Goal: Communication & Community: Answer question/provide support

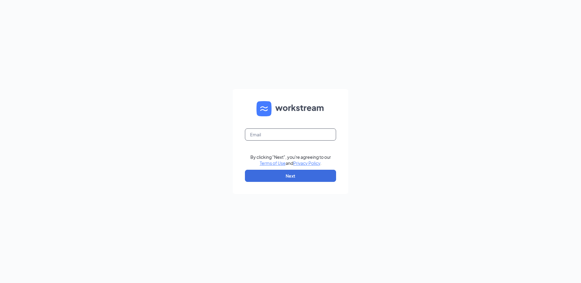
click at [286, 133] on input "text" at bounding box center [290, 135] width 91 height 12
type input "rs035352@tacobell.com"
click at [302, 174] on button "Next" at bounding box center [290, 176] width 91 height 12
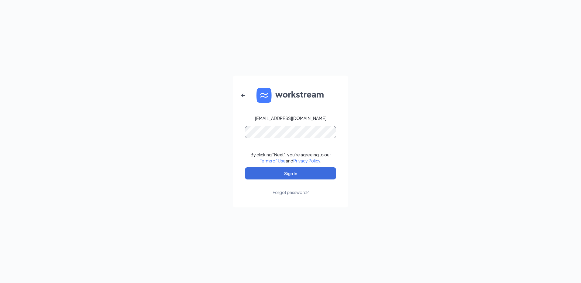
click at [245, 168] on button "Sign In" at bounding box center [290, 174] width 91 height 12
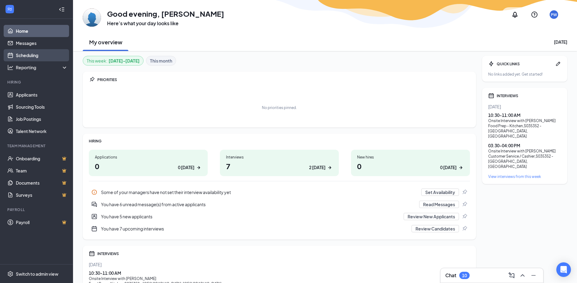
click at [42, 58] on link "Scheduling" at bounding box center [42, 55] width 52 height 12
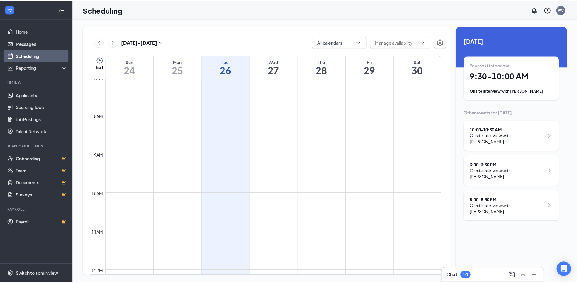
scroll to position [208, 0]
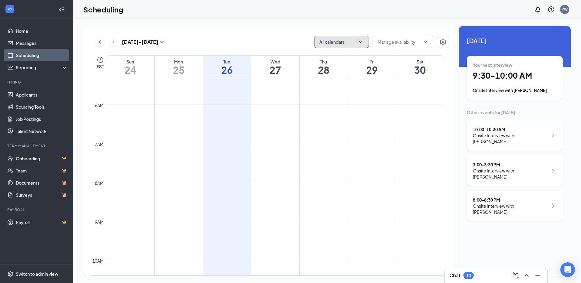
click at [350, 42] on button "All calendars" at bounding box center [341, 42] width 55 height 12
click at [400, 43] on input "text" at bounding box center [399, 42] width 43 height 7
click at [424, 43] on icon "ChevronUp" at bounding box center [426, 42] width 5 height 5
click at [439, 45] on button "button" at bounding box center [443, 42] width 12 height 12
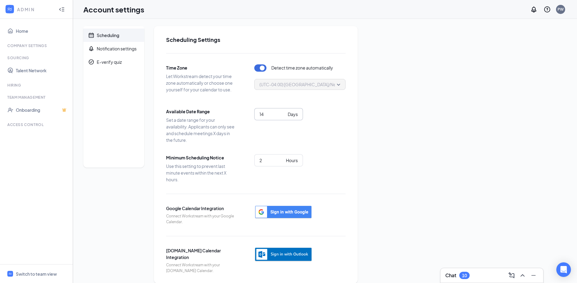
click at [269, 118] on span "14 Days" at bounding box center [278, 114] width 49 height 12
click at [313, 150] on div "Time Zone Let Workstream detect your time zone automatically or choose one your…" at bounding box center [255, 163] width 179 height 221
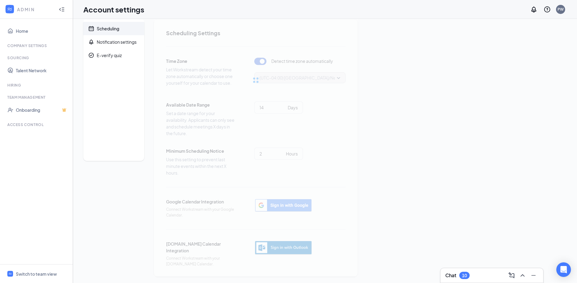
scroll to position [8, 0]
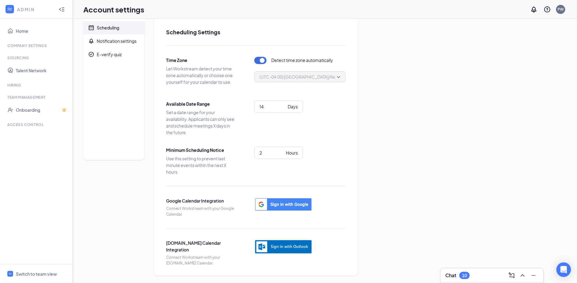
click at [298, 81] on span "(UTC-04:00) America/New_York - Eastern Time" at bounding box center [319, 76] width 121 height 9
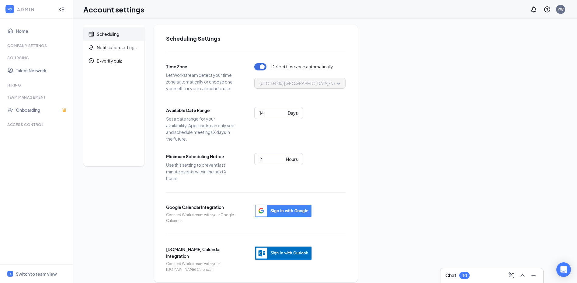
scroll to position [0, 0]
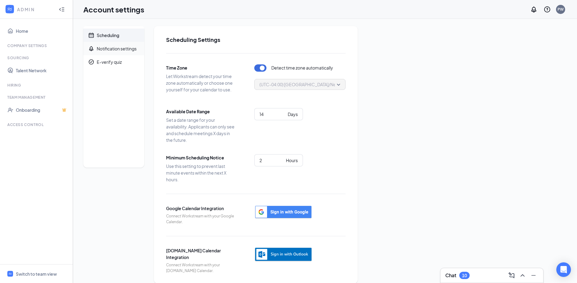
click at [118, 50] on div "Notification settings" at bounding box center [117, 49] width 40 height 6
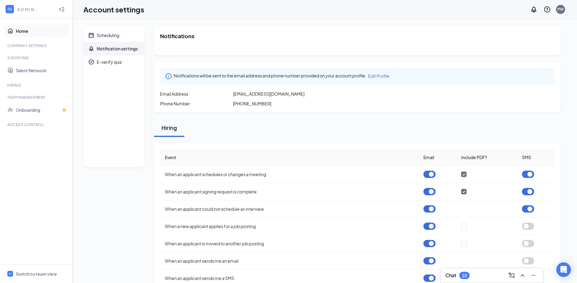
click at [18, 26] on link "Home" at bounding box center [42, 31] width 52 height 12
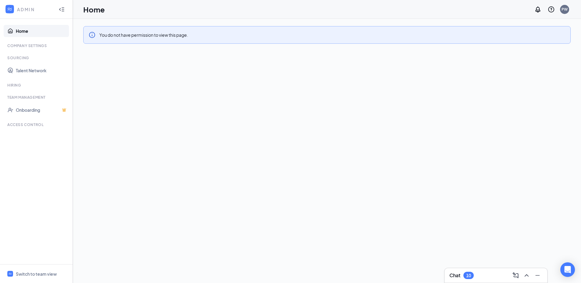
click at [22, 44] on div "Company Settings" at bounding box center [36, 45] width 59 height 5
click at [42, 46] on div "Company Settings" at bounding box center [36, 45] width 59 height 5
click at [27, 55] on ul "Home Company Settings Sourcing Talent Network Hiring Team Management Onboarding…" at bounding box center [36, 142] width 73 height 246
click at [65, 8] on div at bounding box center [62, 9] width 12 height 12
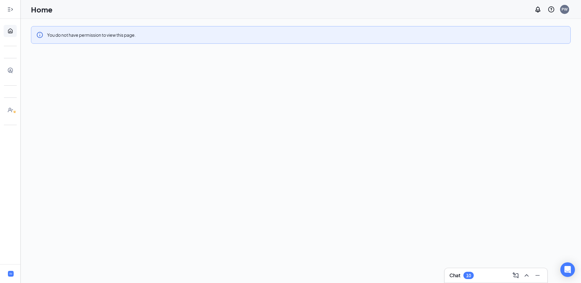
click at [13, 9] on icon "Expand" at bounding box center [10, 9] width 6 height 6
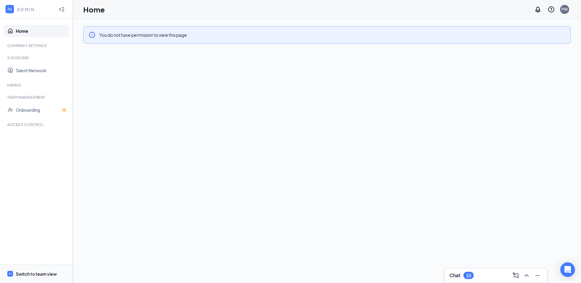
click at [32, 275] on div "Switch to team view" at bounding box center [36, 274] width 41 height 6
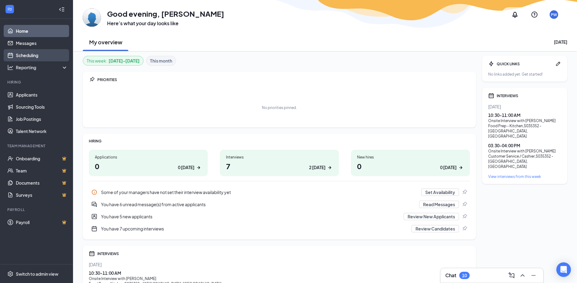
click at [46, 53] on link "Scheduling" at bounding box center [42, 55] width 52 height 12
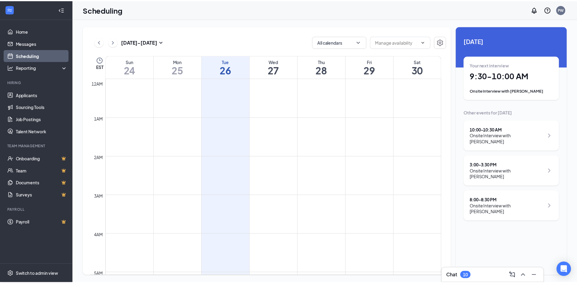
scroll to position [299, 0]
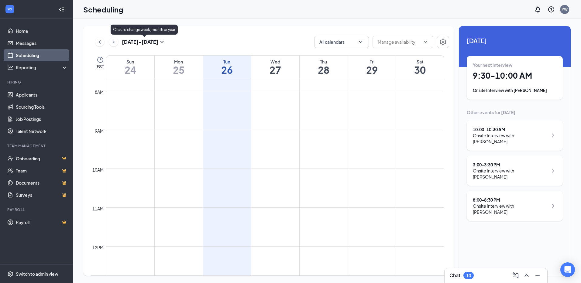
click at [139, 41] on h3 "[DATE] - [DATE]" at bounding box center [140, 42] width 36 height 7
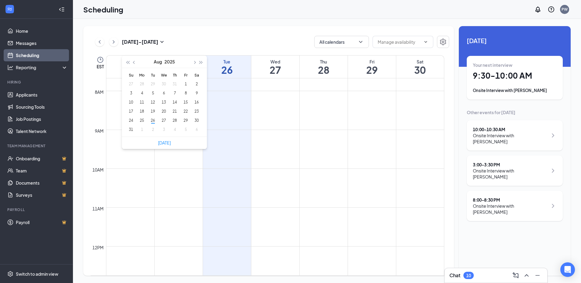
click at [203, 39] on div "[DATE] - [DATE] All calendars" at bounding box center [270, 42] width 359 height 12
click at [428, 43] on span at bounding box center [403, 42] width 61 height 12
click at [442, 45] on icon "Settings" at bounding box center [443, 41] width 7 height 7
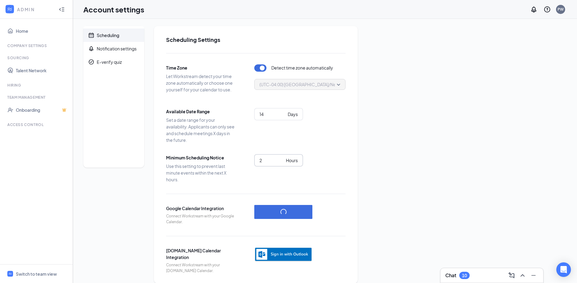
click at [268, 161] on input "2" at bounding box center [271, 160] width 24 height 7
click at [345, 126] on div "14 Days" at bounding box center [299, 122] width 91 height 28
click at [296, 88] on span "(UTC-04:00) America/New_York - Eastern Time" at bounding box center [319, 84] width 121 height 9
click at [36, 112] on link "Onboarding" at bounding box center [42, 110] width 52 height 12
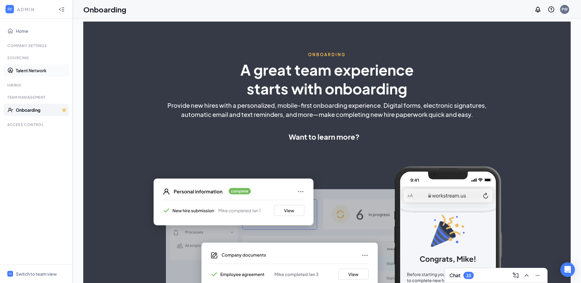
click at [38, 69] on link "Talent Network" at bounding box center [42, 70] width 52 height 12
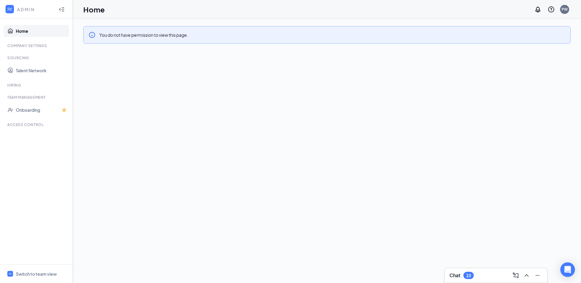
click at [56, 10] on div at bounding box center [62, 9] width 12 height 12
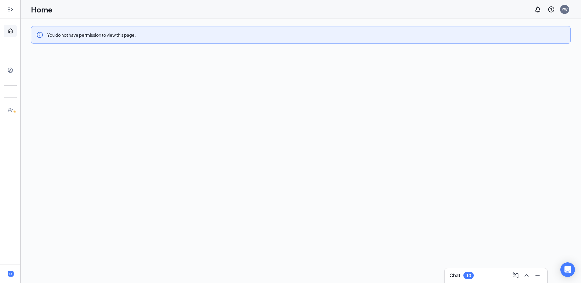
click at [11, 9] on icon "Expand" at bounding box center [10, 9] width 6 height 6
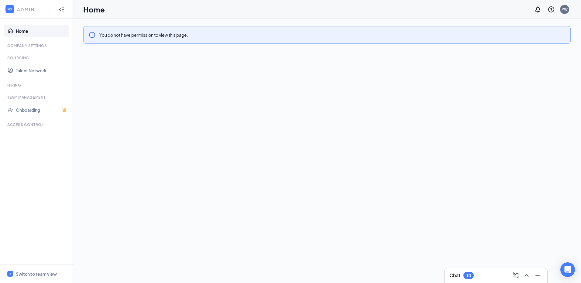
click at [14, 12] on div at bounding box center [9, 9] width 11 height 11
click at [22, 9] on div "ADMIN" at bounding box center [35, 9] width 36 height 6
click at [15, 11] on div at bounding box center [9, 9] width 11 height 11
click at [61, 15] on div at bounding box center [62, 9] width 12 height 12
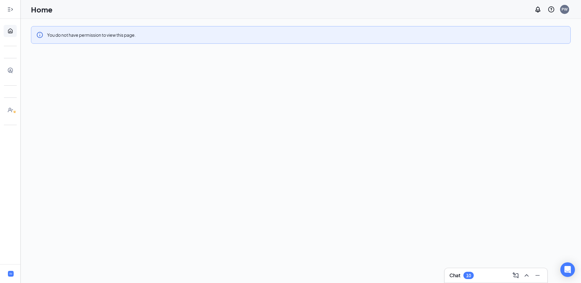
click at [6, 7] on div at bounding box center [10, 9] width 12 height 12
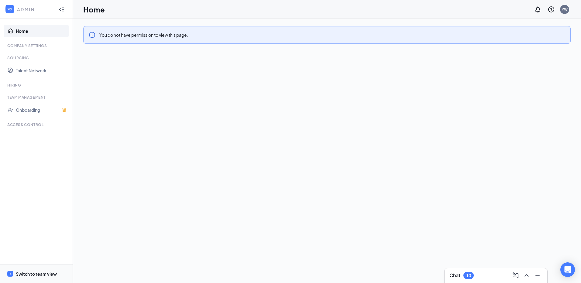
click at [19, 277] on div "Switch to team view" at bounding box center [36, 274] width 41 height 6
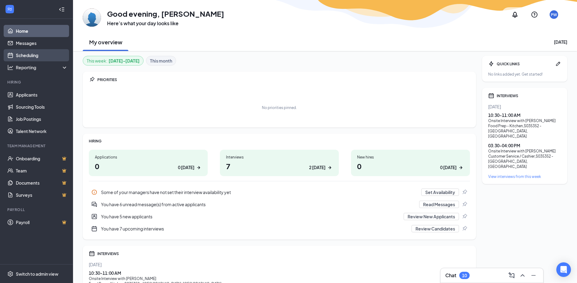
click at [22, 54] on link "Scheduling" at bounding box center [42, 55] width 52 height 12
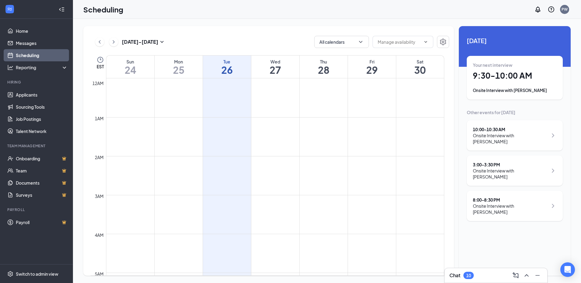
scroll to position [299, 0]
click at [421, 39] on span at bounding box center [403, 42] width 61 height 12
click at [395, 57] on div "Delete all availability" at bounding box center [398, 56] width 40 height 7
type input "Delete all availability"
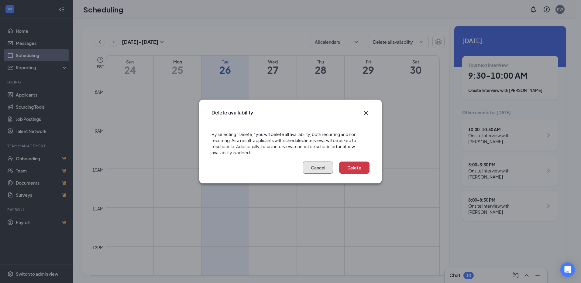
click at [313, 169] on button "Cancel" at bounding box center [318, 168] width 30 height 12
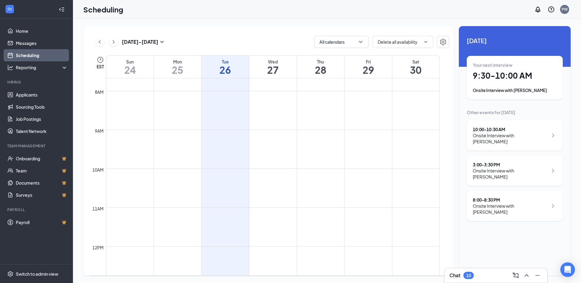
click at [551, 202] on icon "ChevronRight" at bounding box center [553, 205] width 7 height 7
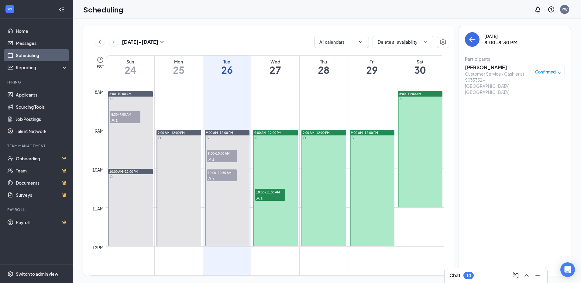
click at [411, 126] on div at bounding box center [420, 149] width 45 height 116
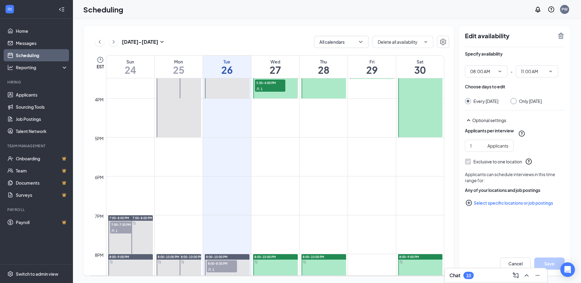
scroll to position [694, 0]
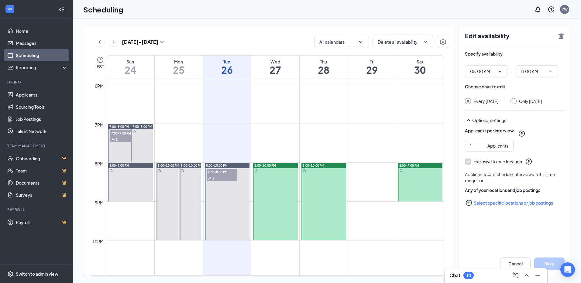
click at [182, 193] on div at bounding box center [191, 202] width 22 height 78
click at [560, 37] on icon "TrashOutline" at bounding box center [561, 35] width 7 height 7
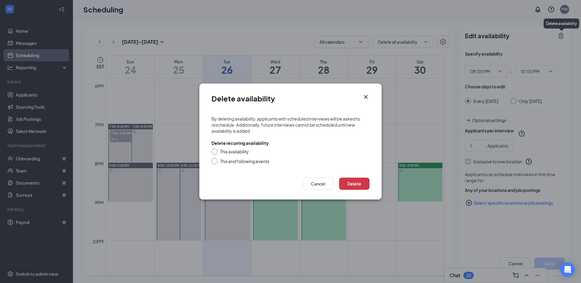
click at [215, 161] on input "This and following events" at bounding box center [214, 160] width 4 height 4
radio input "true"
click at [359, 186] on button "Delete" at bounding box center [354, 184] width 30 height 12
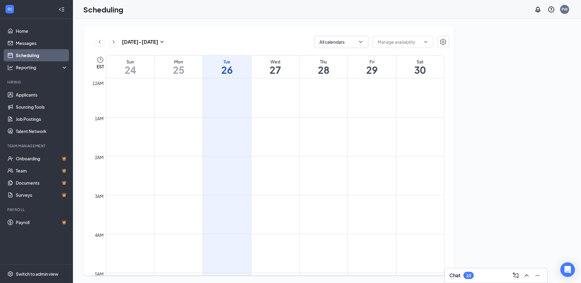
scroll to position [299, 0]
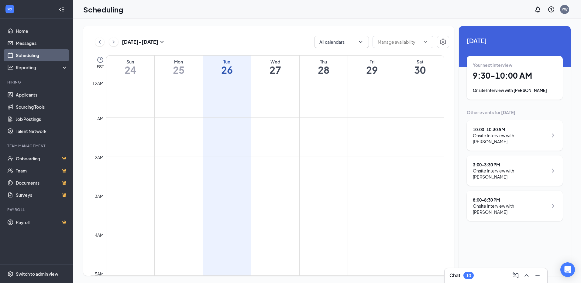
click at [483, 38] on span "[DATE]" at bounding box center [515, 40] width 96 height 9
click at [145, 40] on h3 "[DATE] - [DATE]" at bounding box center [140, 42] width 36 height 7
click at [202, 34] on div "[DATE] - [DATE] All calendars EST Sun 24 Mon 25 Tue 26 Wed 27 Thu 28 Fri 29 Sat…" at bounding box center [268, 151] width 371 height 250
click at [361, 44] on icon "ChevronDown" at bounding box center [361, 42] width 6 height 6
click at [344, 58] on div "All" at bounding box center [359, 55] width 91 height 13
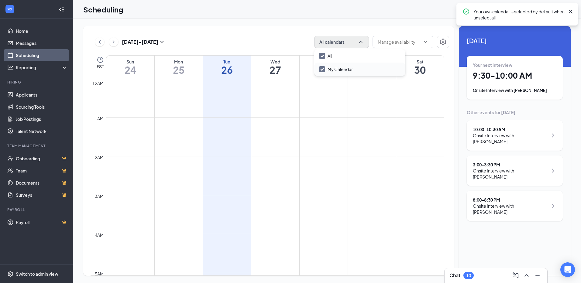
click at [348, 65] on div "My Calendar" at bounding box center [359, 69] width 91 height 13
click at [345, 71] on input "My Calendar" at bounding box center [336, 69] width 34 height 6
checkbox input "true"
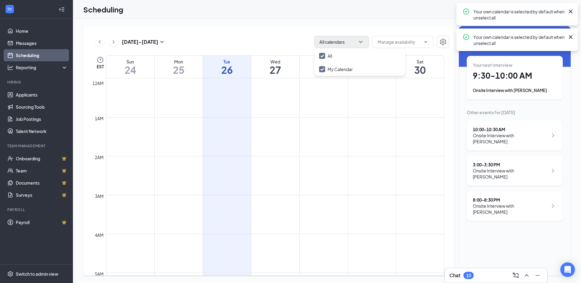
click at [249, 40] on div "[DATE] - [DATE] All calendars" at bounding box center [270, 42] width 359 height 12
click at [568, 38] on icon "Cross" at bounding box center [570, 36] width 7 height 7
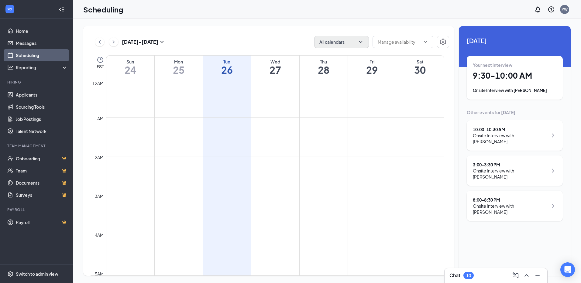
click at [569, 7] on div "PW" at bounding box center [565, 9] width 12 height 12
click at [229, 70] on h1 "26" at bounding box center [227, 70] width 48 height 10
click at [273, 56] on div "Wed 27" at bounding box center [275, 67] width 48 height 22
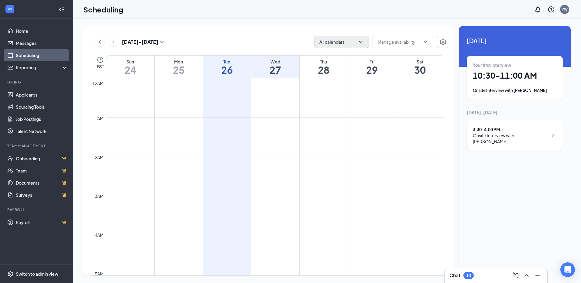
click at [333, 72] on h1 "28" at bounding box center [324, 70] width 48 height 10
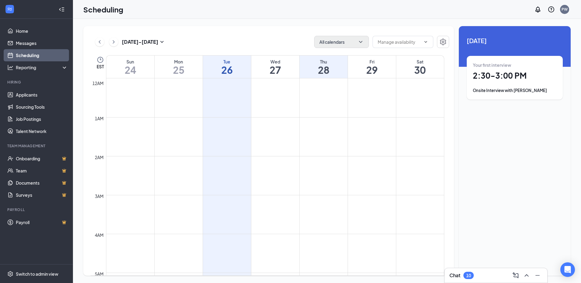
click at [378, 74] on h1 "29" at bounding box center [372, 70] width 48 height 10
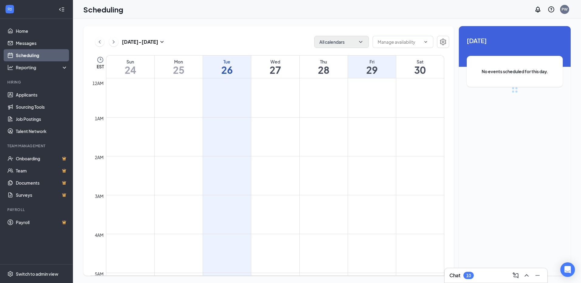
click at [411, 74] on h1 "30" at bounding box center [420, 70] width 48 height 10
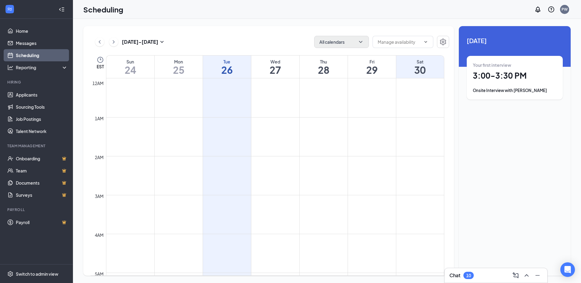
click at [142, 66] on h1 "24" at bounding box center [130, 70] width 48 height 10
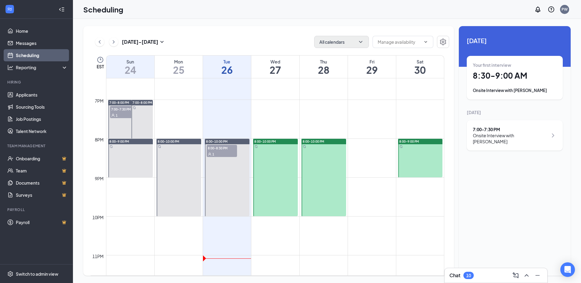
scroll to position [737, 0]
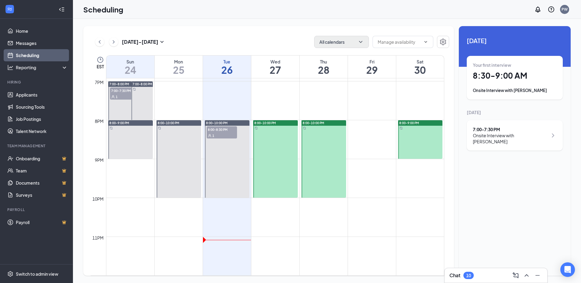
click at [184, 155] on div at bounding box center [179, 159] width 45 height 78
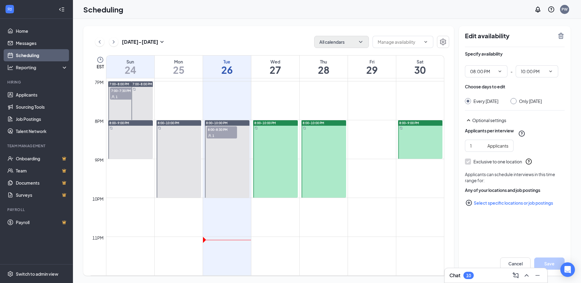
click at [171, 125] on span "8:00-10:00 PM" at bounding box center [169, 123] width 22 height 4
click at [174, 122] on span "8:00-10:00 PM" at bounding box center [169, 123] width 22 height 4
click at [174, 165] on div at bounding box center [179, 159] width 45 height 78
click at [562, 36] on icon "TrashOutline" at bounding box center [561, 36] width 5 height 6
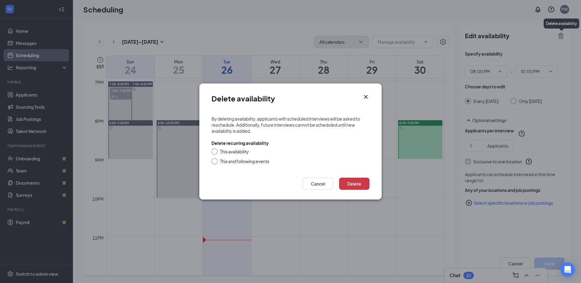
click at [215, 159] on input "This and following events" at bounding box center [214, 160] width 4 height 4
radio input "true"
click at [357, 183] on button "Delete" at bounding box center [354, 184] width 30 height 12
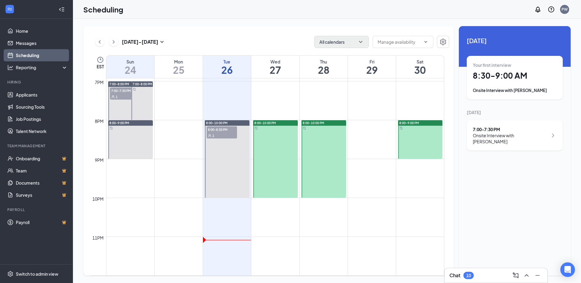
scroll to position [706, 0]
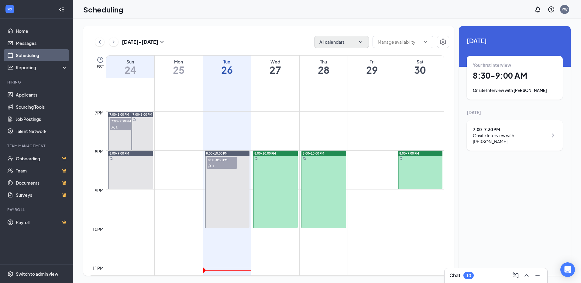
click at [138, 154] on div "8:00-9:00 PM" at bounding box center [130, 153] width 45 height 5
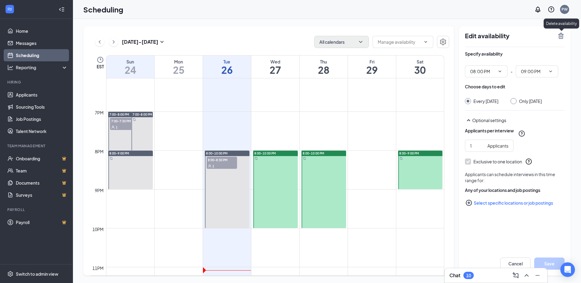
click at [559, 38] on icon "TrashOutline" at bounding box center [561, 36] width 5 height 6
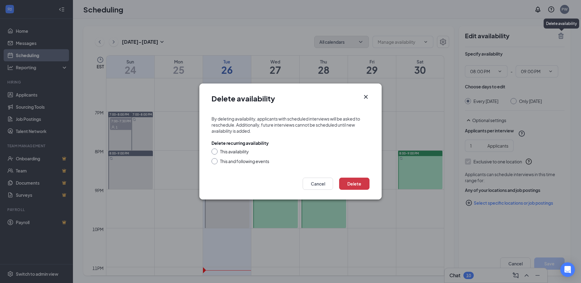
drag, startPoint x: 210, startPoint y: 161, endPoint x: 218, endPoint y: 163, distance: 8.0
click at [210, 161] on form "By deleting availability, applicants with scheduled interviews will be asked to…" at bounding box center [290, 141] width 182 height 62
click at [216, 161] on div at bounding box center [215, 161] width 6 height 6
click at [214, 162] on input "This and following events" at bounding box center [214, 160] width 4 height 4
radio input "true"
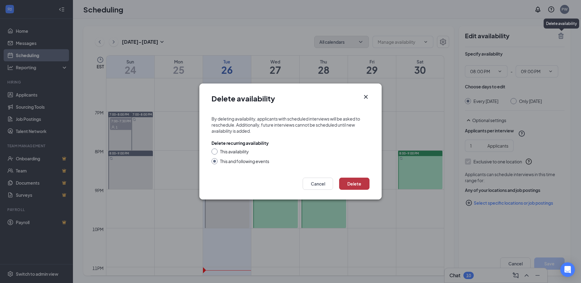
click at [353, 183] on button "Delete" at bounding box center [354, 184] width 30 height 12
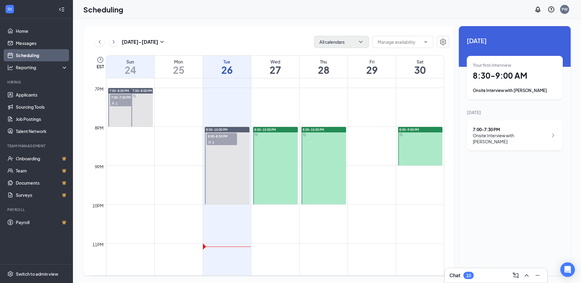
scroll to position [737, 0]
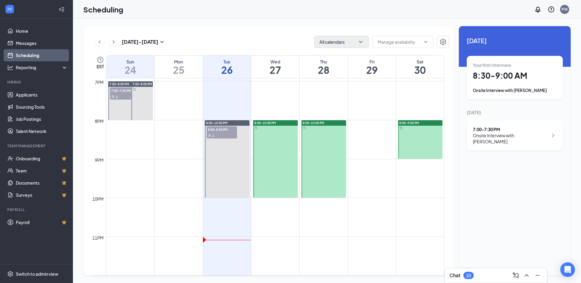
click at [288, 174] on div at bounding box center [275, 159] width 45 height 78
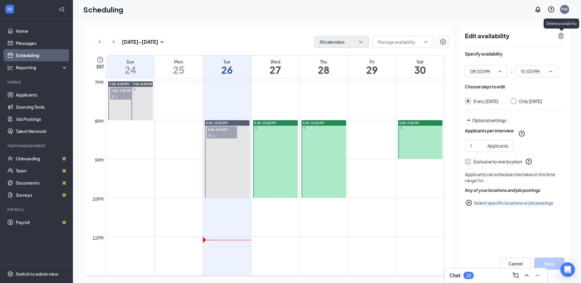
click at [562, 37] on icon "TrashOutline" at bounding box center [561, 36] width 5 height 6
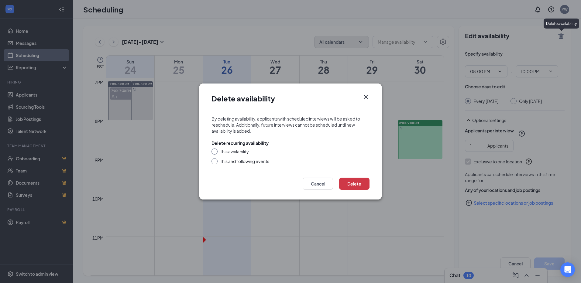
click at [215, 163] on div at bounding box center [215, 161] width 6 height 6
click at [215, 160] on input "This and following events" at bounding box center [214, 160] width 4 height 4
radio input "true"
click at [363, 188] on button "Delete" at bounding box center [354, 184] width 30 height 12
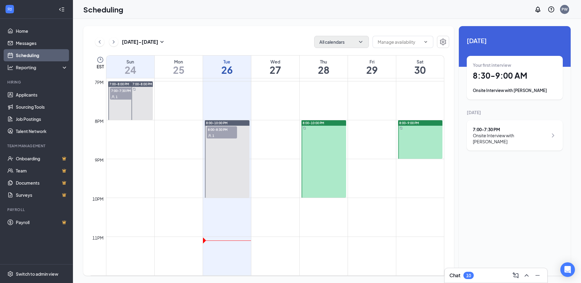
click at [320, 154] on div at bounding box center [324, 159] width 45 height 78
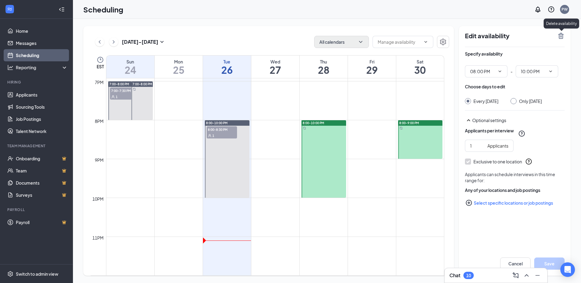
click at [559, 35] on icon "TrashOutline" at bounding box center [561, 36] width 5 height 6
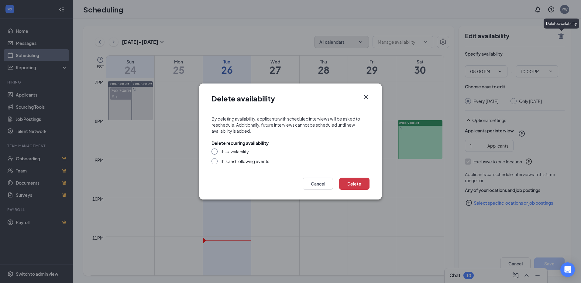
click at [214, 162] on input "This and following events" at bounding box center [214, 160] width 4 height 4
radio input "true"
click at [359, 186] on button "Delete" at bounding box center [354, 184] width 30 height 12
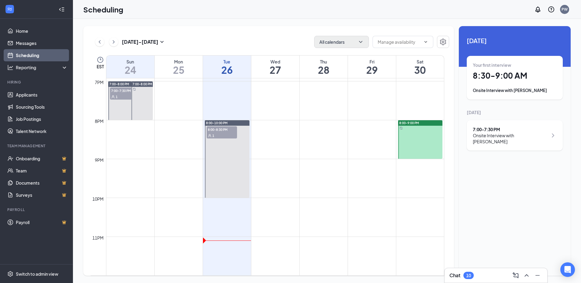
click at [410, 138] on div at bounding box center [420, 139] width 45 height 39
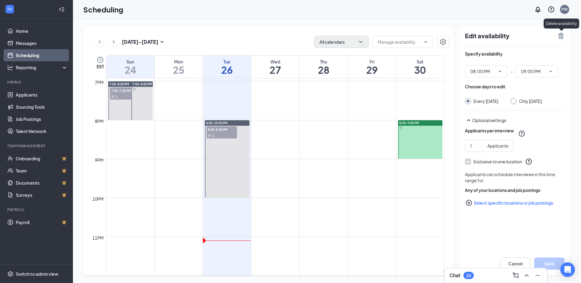
click at [559, 37] on icon "TrashOutline" at bounding box center [561, 35] width 7 height 7
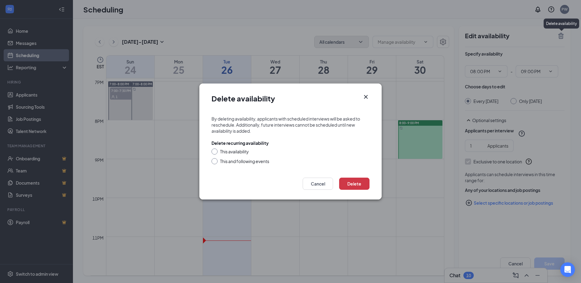
click at [214, 161] on input "This and following events" at bounding box center [214, 160] width 4 height 4
radio input "true"
click at [351, 184] on button "Delete" at bounding box center [354, 184] width 30 height 12
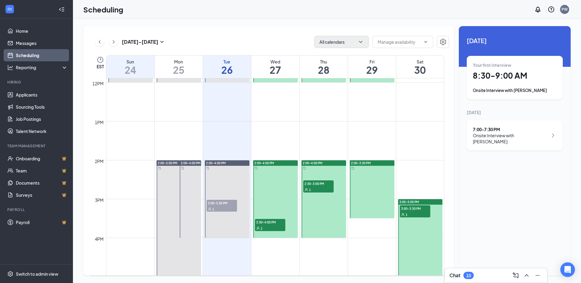
scroll to position [493, 0]
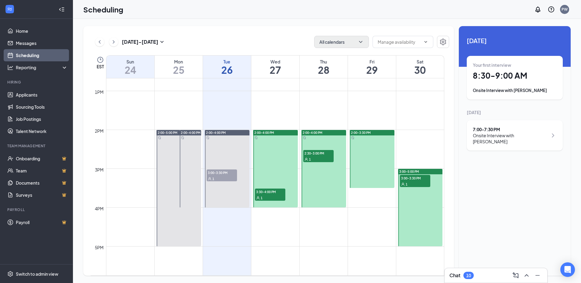
click at [419, 170] on span "3:00-5:00 PM" at bounding box center [409, 172] width 20 height 4
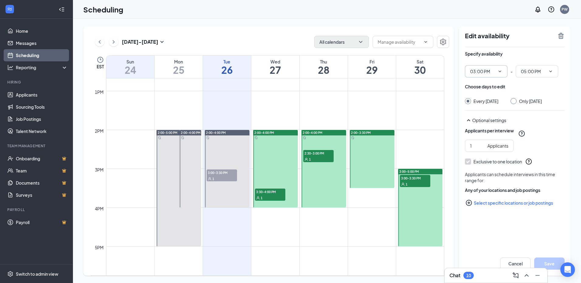
click at [495, 72] on span "03:00 PM" at bounding box center [486, 71] width 43 height 12
click at [483, 145] on div "02:00 PM" at bounding box center [486, 139] width 43 height 14
type input "02:00 PM"
type input "04:00 PM"
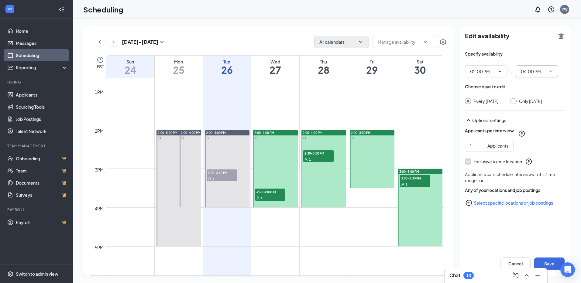
click at [550, 71] on icon "ChevronDown" at bounding box center [551, 72] width 3 height 2
click at [515, 57] on div "Specify availability" at bounding box center [515, 57] width 100 height 12
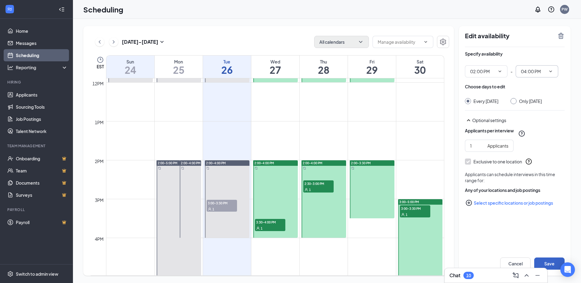
click at [555, 263] on button "Save" at bounding box center [549, 264] width 30 height 12
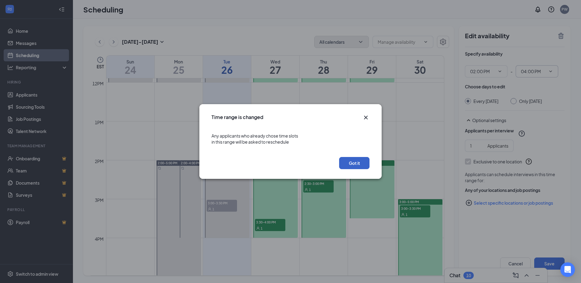
click at [348, 161] on button "Got it" at bounding box center [354, 163] width 30 height 12
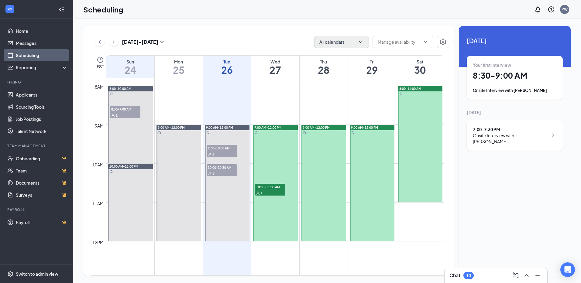
scroll to position [274, 0]
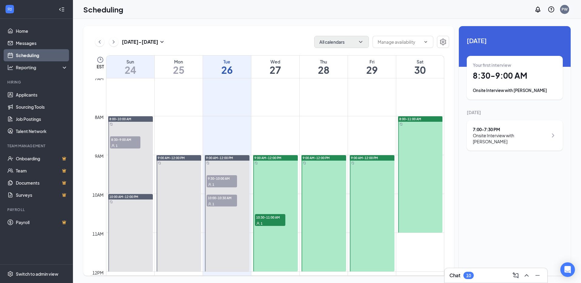
click at [135, 226] on div at bounding box center [130, 233] width 45 height 78
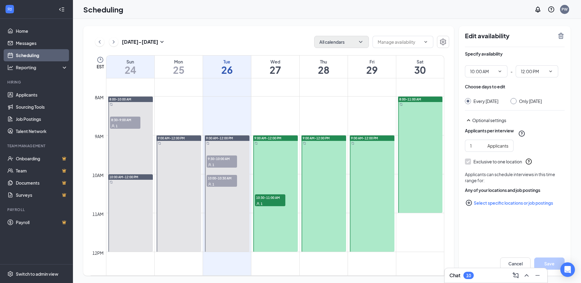
scroll to position [304, 0]
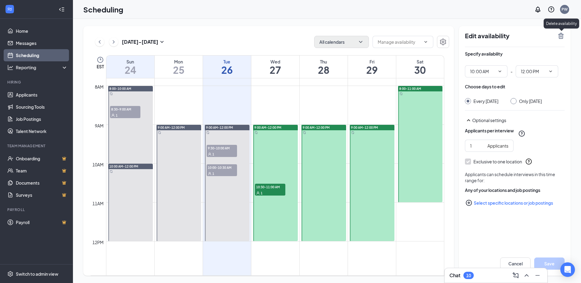
click at [561, 33] on icon "TrashOutline" at bounding box center [561, 35] width 7 height 7
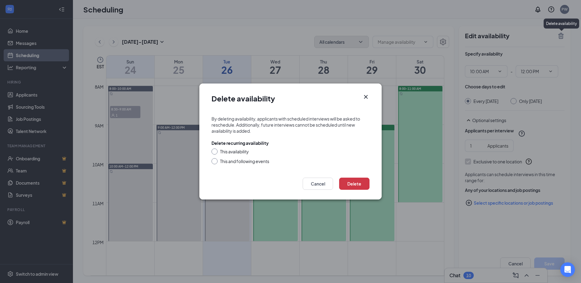
click at [215, 158] on input "This and following events" at bounding box center [214, 160] width 4 height 4
radio input "true"
click at [355, 180] on button "Delete" at bounding box center [354, 184] width 30 height 12
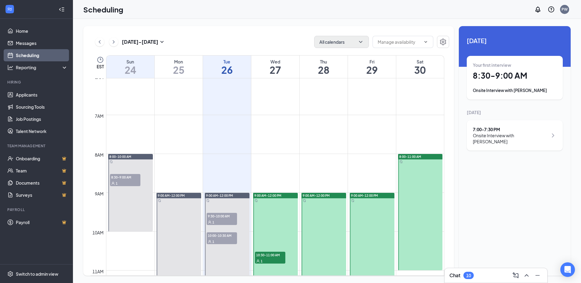
scroll to position [274, 0]
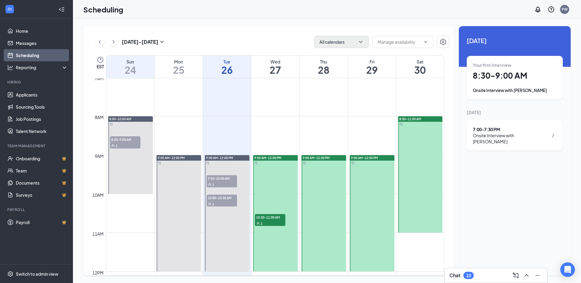
click at [176, 166] on div at bounding box center [179, 213] width 45 height 116
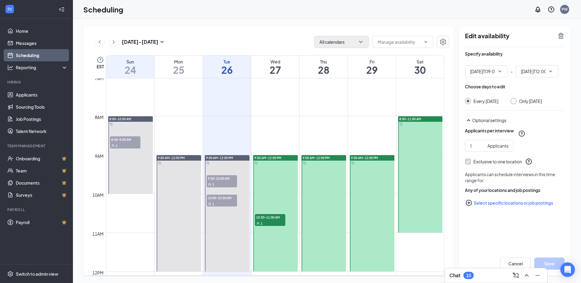
type input "09:00 AM"
type input "12:00 PM"
click at [129, 119] on span "8:00-10:00 AM" at bounding box center [120, 119] width 22 height 4
click at [127, 119] on span "8:00-10:00 AM" at bounding box center [120, 119] width 22 height 4
click at [561, 33] on icon "TrashOutline" at bounding box center [561, 36] width 5 height 6
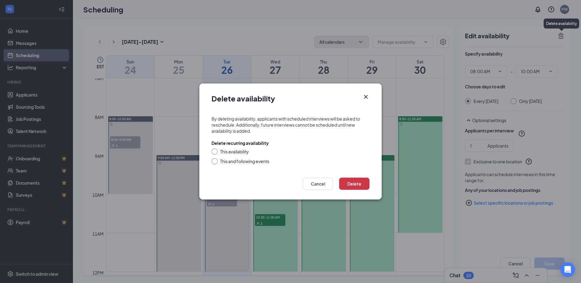
click at [216, 161] on input "This and following events" at bounding box center [214, 160] width 4 height 4
radio input "true"
click at [359, 184] on button "Delete" at bounding box center [354, 184] width 30 height 12
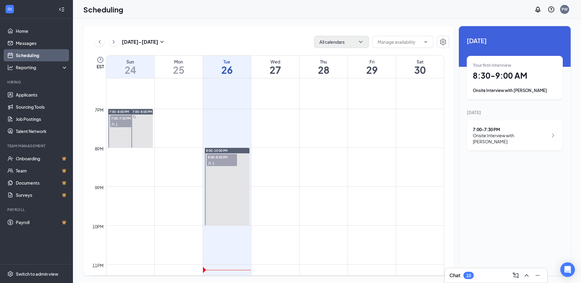
scroll to position [676, 0]
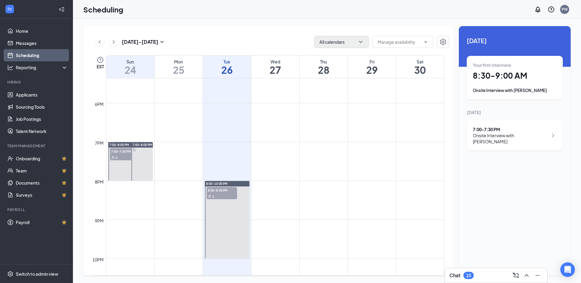
click at [135, 162] on div at bounding box center [142, 161] width 22 height 39
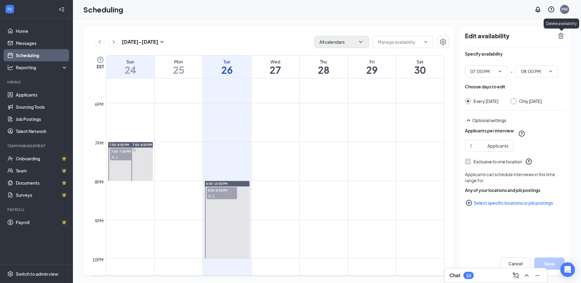
click at [559, 35] on icon "TrashOutline" at bounding box center [561, 36] width 5 height 6
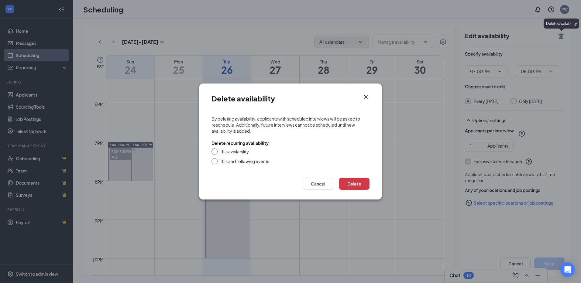
click at [212, 162] on input "This and following events" at bounding box center [214, 160] width 4 height 4
radio input "true"
click at [362, 188] on button "Delete" at bounding box center [354, 184] width 30 height 12
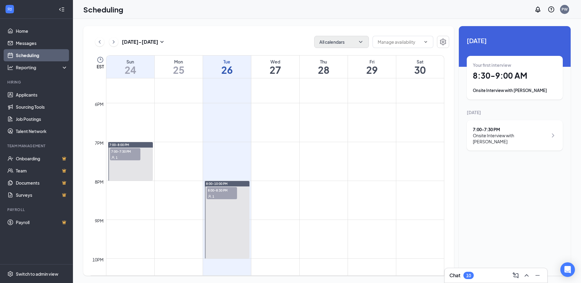
click at [119, 171] on div at bounding box center [130, 161] width 45 height 39
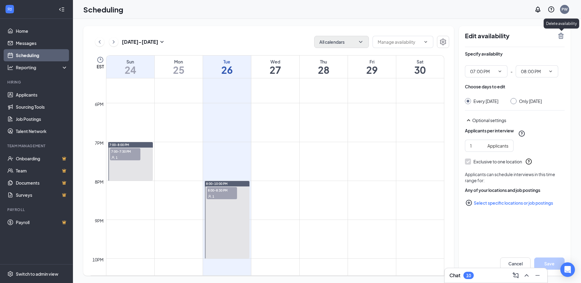
click at [562, 37] on icon "TrashOutline" at bounding box center [561, 36] width 5 height 6
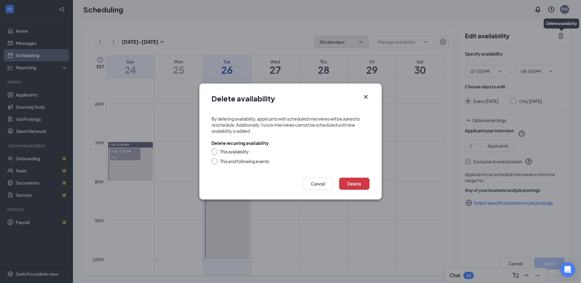
click at [214, 162] on input "This and following events" at bounding box center [214, 160] width 4 height 4
radio input "true"
click at [355, 184] on button "Delete" at bounding box center [354, 184] width 30 height 12
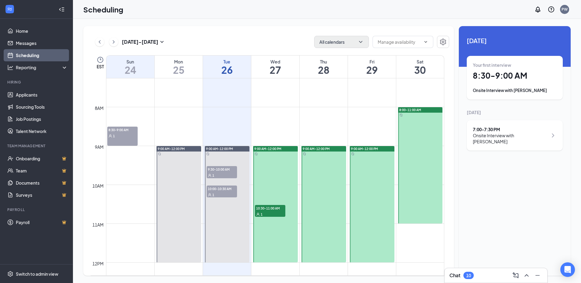
scroll to position [274, 0]
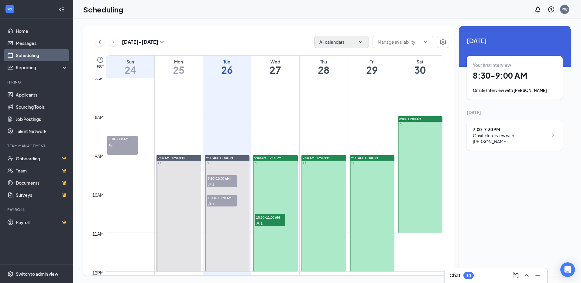
click at [180, 170] on div at bounding box center [179, 213] width 45 height 116
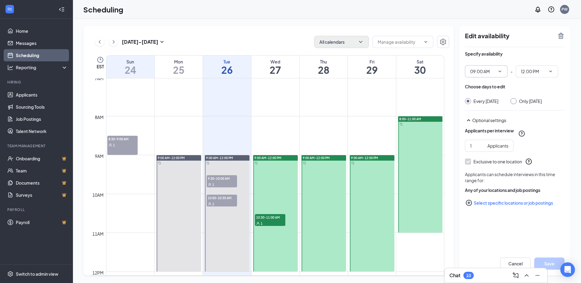
click at [499, 71] on icon "ChevronDown" at bounding box center [500, 72] width 3 height 2
click at [489, 105] on div "08:00 AM" at bounding box center [486, 107] width 33 height 7
type input "08:00 AM"
click at [553, 71] on icon "ChevronDown" at bounding box center [550, 71] width 5 height 5
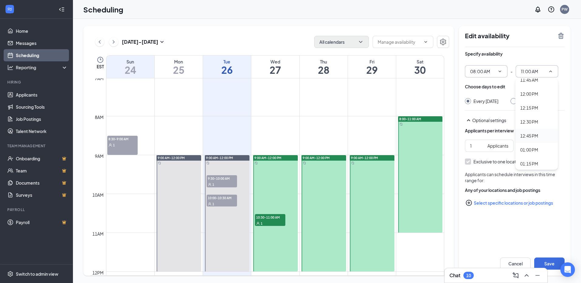
scroll to position [638, 0]
click at [533, 106] on div "12:00 PM" at bounding box center [530, 104] width 18 height 7
type input "12:00 PM"
click at [552, 261] on button "Save" at bounding box center [549, 264] width 30 height 12
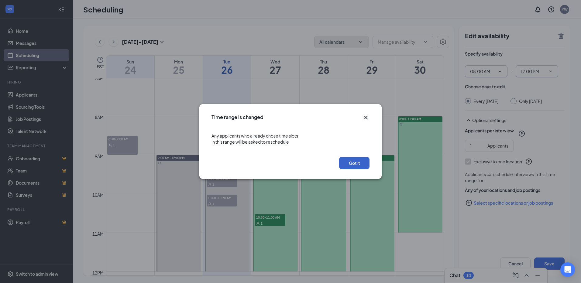
click at [360, 166] on button "Got it" at bounding box center [354, 163] width 30 height 12
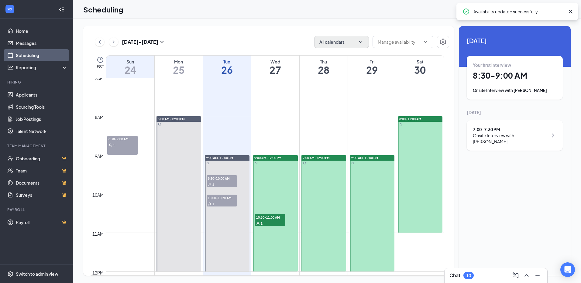
click at [219, 157] on span "9:00 AM-12:00 PM" at bounding box center [219, 158] width 27 height 4
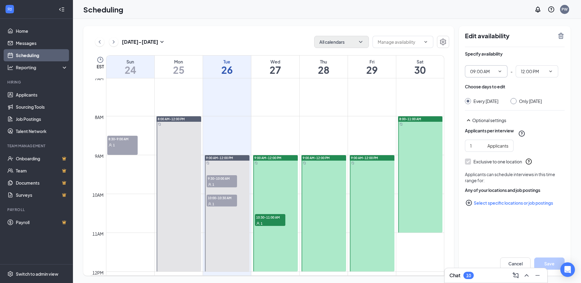
click at [495, 72] on input "09:00 AM" at bounding box center [482, 71] width 25 height 7
click at [476, 74] on input "09:00 AM" at bounding box center [482, 71] width 25 height 7
click at [501, 71] on icon "ChevronDown" at bounding box center [500, 71] width 5 height 5
click at [483, 140] on div "08:00 AM" at bounding box center [479, 138] width 18 height 7
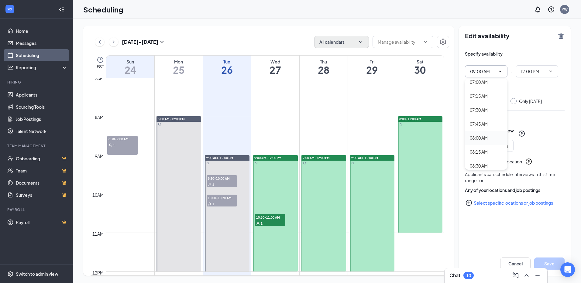
type input "08:00 AM"
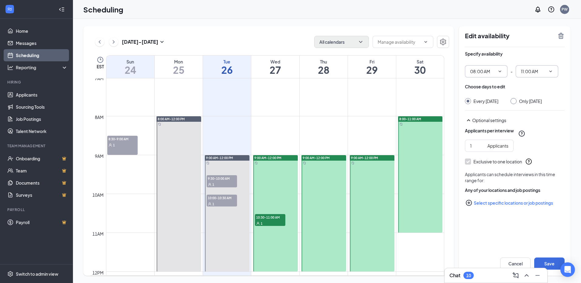
click at [548, 75] on span "11:00 AM" at bounding box center [537, 71] width 43 height 12
click at [537, 106] on div "12:00 PM" at bounding box center [530, 104] width 18 height 7
type input "12:00 PM"
click at [550, 261] on button "Save" at bounding box center [549, 264] width 30 height 12
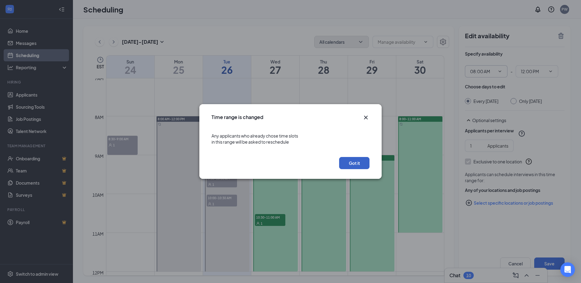
drag, startPoint x: 351, startPoint y: 162, endPoint x: 340, endPoint y: 164, distance: 10.5
click at [351, 162] on button "Got it" at bounding box center [354, 163] width 30 height 12
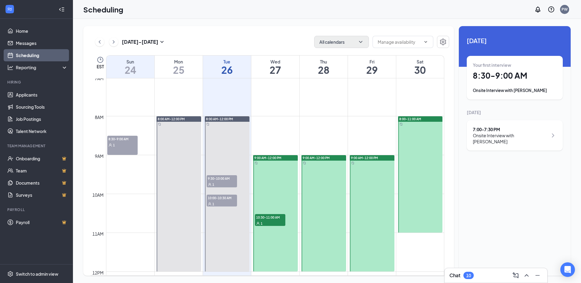
click at [276, 157] on span "9:00 AM-12:00 PM" at bounding box center [267, 158] width 27 height 4
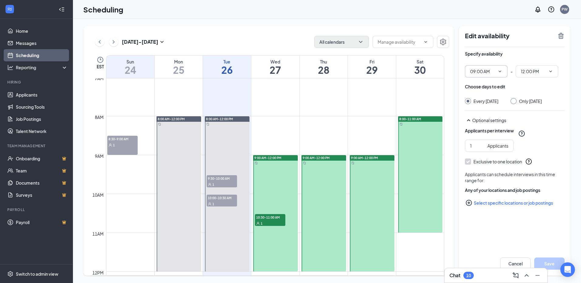
click at [502, 71] on icon "ChevronDown" at bounding box center [500, 71] width 5 height 5
click at [489, 110] on div "08:00 AM" at bounding box center [486, 107] width 33 height 7
type input "08:00 AM"
click at [552, 73] on icon "ChevronDown" at bounding box center [550, 71] width 5 height 5
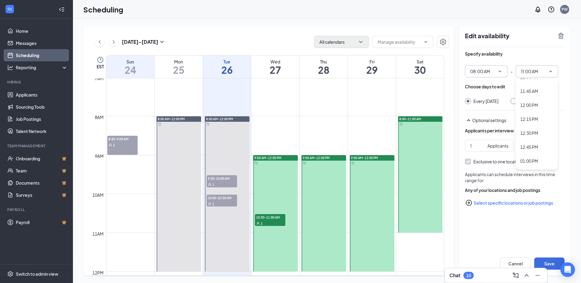
scroll to position [638, 0]
click at [531, 104] on div "12:00 PM" at bounding box center [530, 104] width 18 height 7
type input "12:00 PM"
click at [551, 263] on button "Save" at bounding box center [549, 264] width 30 height 12
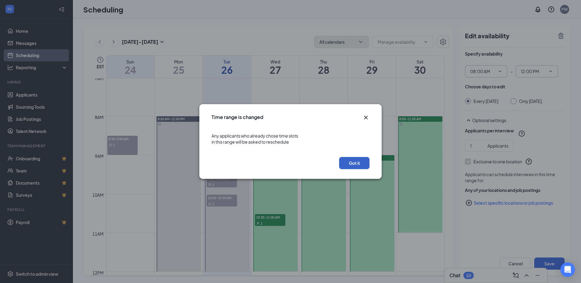
click at [353, 163] on button "Got it" at bounding box center [354, 163] width 30 height 12
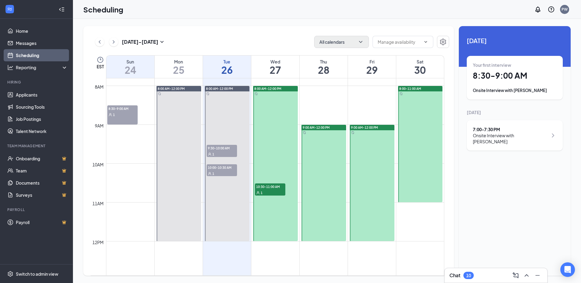
scroll to position [274, 0]
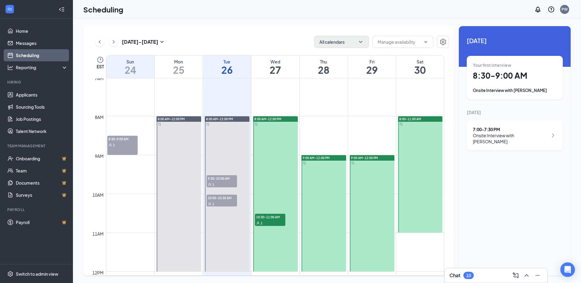
click at [335, 158] on div "9:00 AM-12:00 PM" at bounding box center [324, 157] width 45 height 5
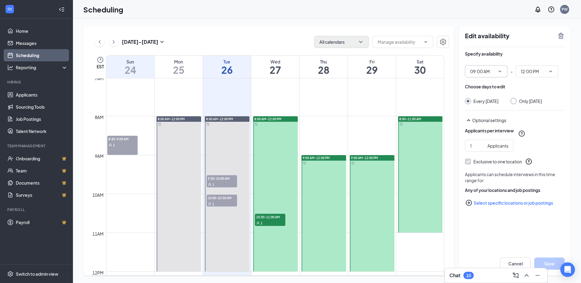
click at [499, 70] on icon "ChevronDown" at bounding box center [500, 71] width 5 height 5
click at [478, 140] on div "08:00 AM" at bounding box center [479, 138] width 18 height 7
type input "08:00 AM"
click at [551, 74] on span "11:00 AM" at bounding box center [537, 71] width 43 height 12
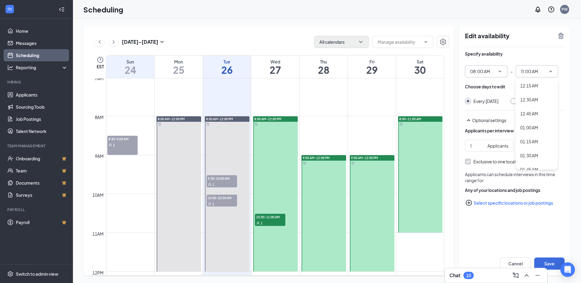
click at [552, 70] on icon "ChevronUp" at bounding box center [550, 71] width 5 height 5
click at [549, 71] on icon "ChevronDown" at bounding box center [550, 71] width 5 height 5
click at [531, 101] on div "12:00 PM" at bounding box center [537, 105] width 43 height 14
type input "12:00 PM"
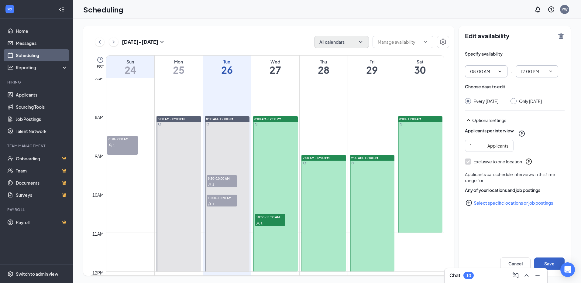
click at [549, 259] on button "Save" at bounding box center [549, 264] width 30 height 12
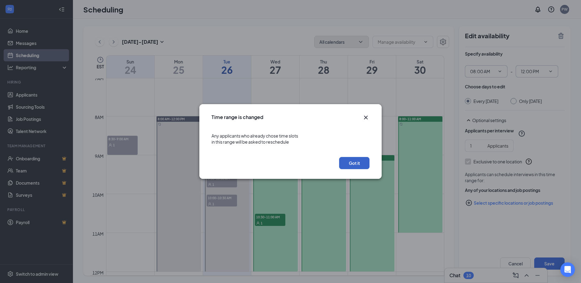
click at [359, 162] on button "Got it" at bounding box center [354, 163] width 30 height 12
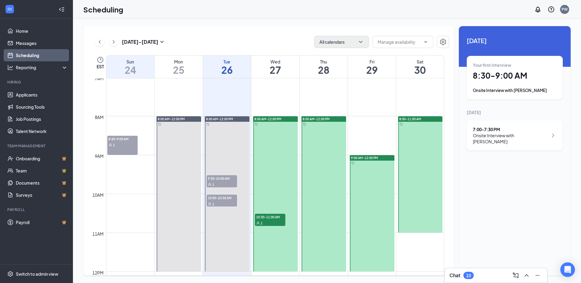
drag, startPoint x: 377, startPoint y: 157, endPoint x: 378, endPoint y: 162, distance: 5.5
click at [377, 157] on span "9:00 AM-12:00 PM" at bounding box center [364, 158] width 27 height 4
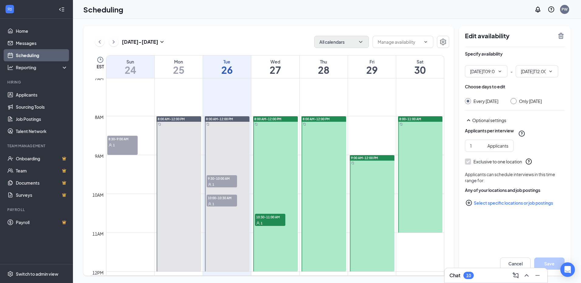
type input "09:00 AM"
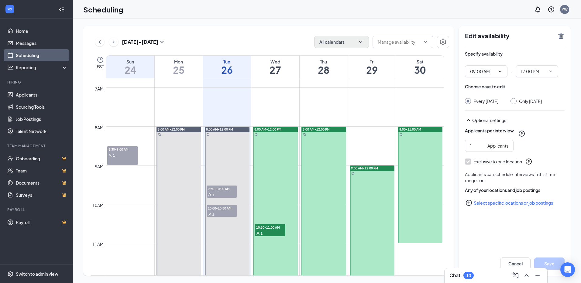
scroll to position [274, 0]
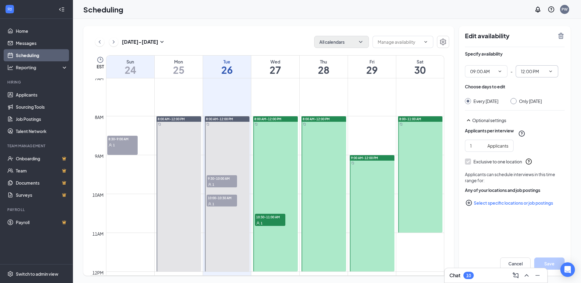
click at [549, 71] on icon "ChevronDown" at bounding box center [550, 71] width 5 height 5
click at [540, 116] on div "10:30 AM" at bounding box center [537, 112] width 43 height 14
type input "10:30 AM"
click at [554, 263] on button "Save" at bounding box center [549, 264] width 30 height 12
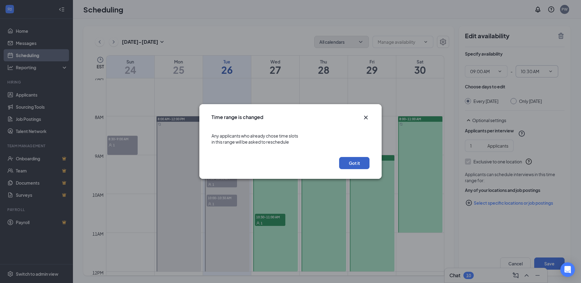
click at [364, 166] on button "Got it" at bounding box center [354, 163] width 30 height 12
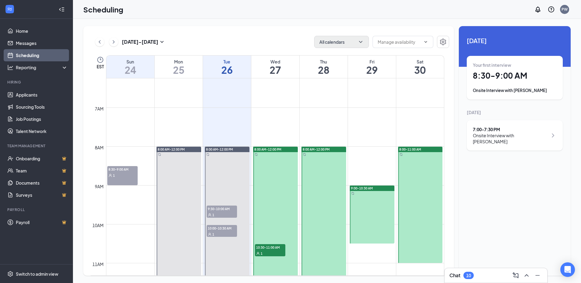
scroll to position [274, 0]
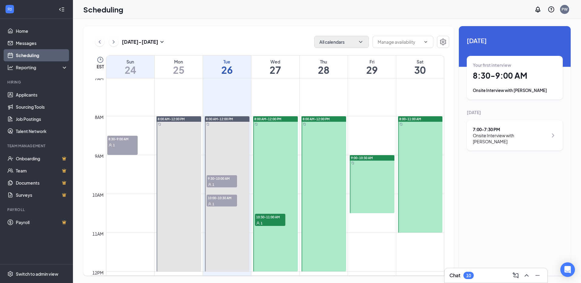
click at [425, 118] on div "8:00-11:00 AM" at bounding box center [420, 118] width 45 height 5
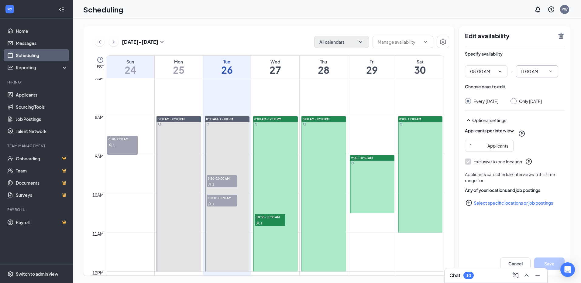
click at [534, 76] on span "11:00 AM" at bounding box center [537, 71] width 43 height 12
click at [541, 137] on div "12:00 PM" at bounding box center [537, 135] width 33 height 7
type input "12:00 PM"
click at [552, 258] on div "Cancel Save" at bounding box center [515, 264] width 112 height 24
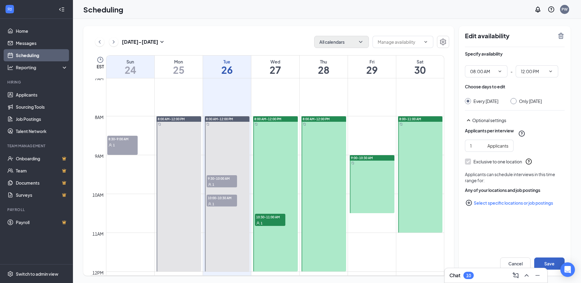
click at [552, 263] on button "Save" at bounding box center [549, 264] width 30 height 12
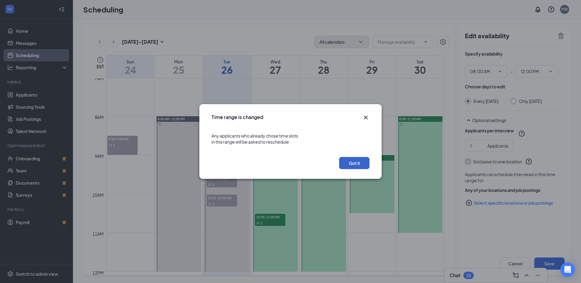
click at [352, 162] on button "Got it" at bounding box center [354, 163] width 30 height 12
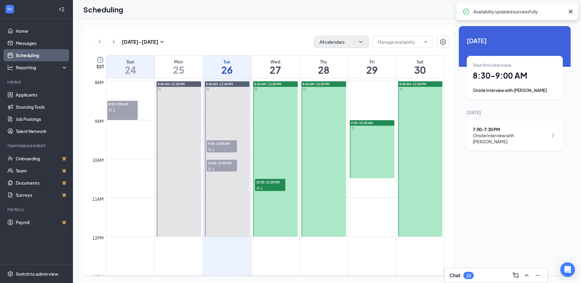
scroll to position [274, 0]
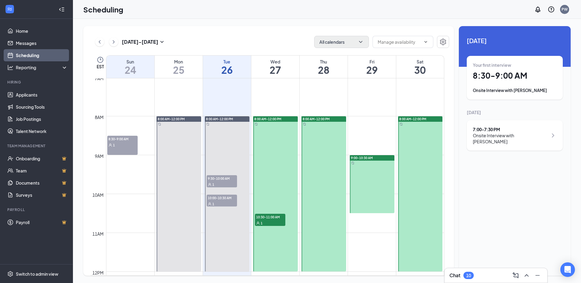
click at [184, 126] on div at bounding box center [179, 193] width 45 height 155
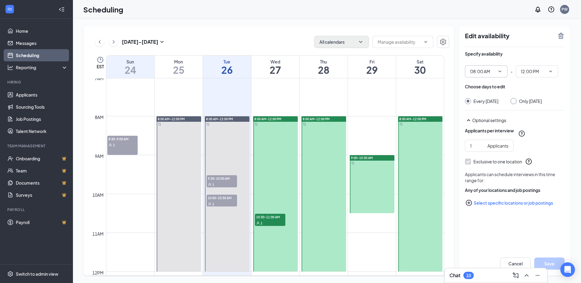
click at [495, 70] on span "08:00 AM" at bounding box center [486, 71] width 43 height 12
click at [233, 118] on span "8:00 AM-12:00 PM" at bounding box center [219, 119] width 27 height 4
click at [502, 72] on icon "ChevronDown" at bounding box center [500, 71] width 5 height 5
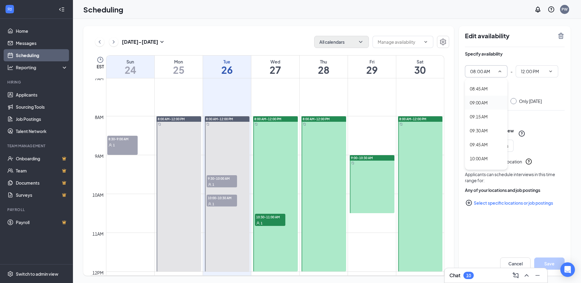
click at [491, 102] on div "09:00 AM" at bounding box center [486, 102] width 33 height 7
type input "09:00 AM"
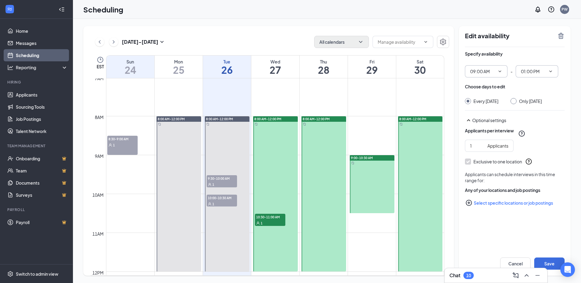
click at [551, 72] on icon "ChevronDown" at bounding box center [551, 72] width 3 height 2
click at [538, 116] on div "10:30 AM" at bounding box center [537, 112] width 43 height 14
type input "10:30 AM"
click at [554, 265] on button "Save" at bounding box center [549, 264] width 30 height 12
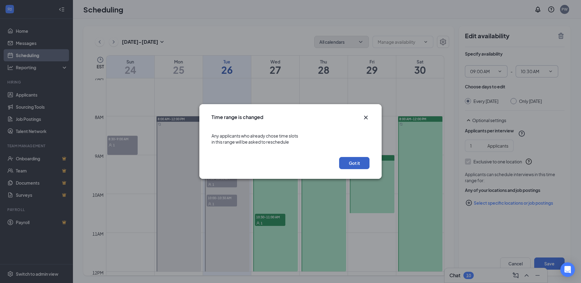
click at [355, 166] on button "Got it" at bounding box center [354, 163] width 30 height 12
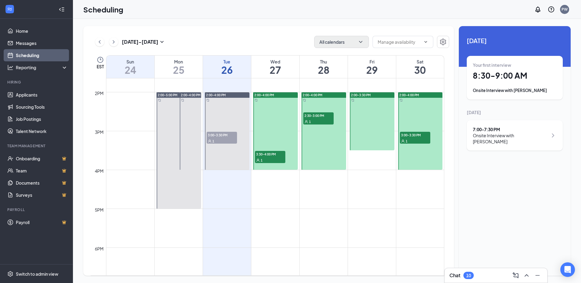
scroll to position [517, 0]
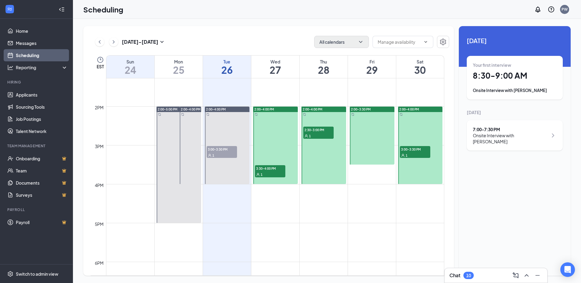
click at [202, 144] on td at bounding box center [275, 141] width 338 height 10
click at [196, 145] on div at bounding box center [191, 146] width 22 height 78
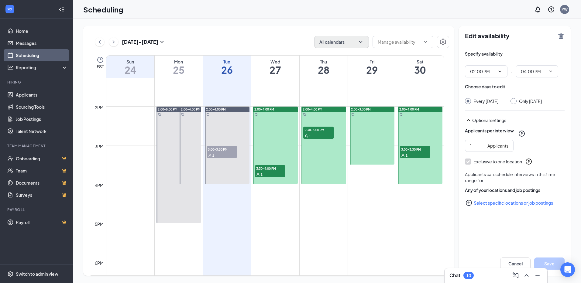
click at [167, 135] on div at bounding box center [179, 165] width 45 height 116
click at [188, 128] on div at bounding box center [191, 146] width 22 height 78
click at [168, 133] on div at bounding box center [179, 165] width 45 height 116
type input "02:00 PM"
type input "05:00 PM"
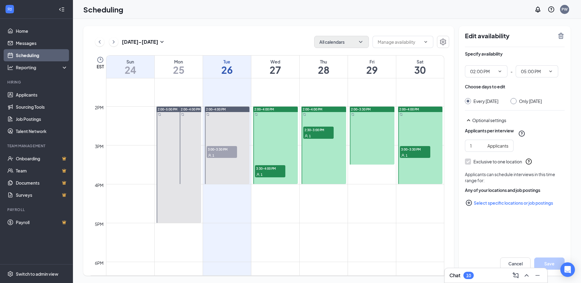
click at [560, 36] on icon "TrashOutline" at bounding box center [561, 36] width 5 height 6
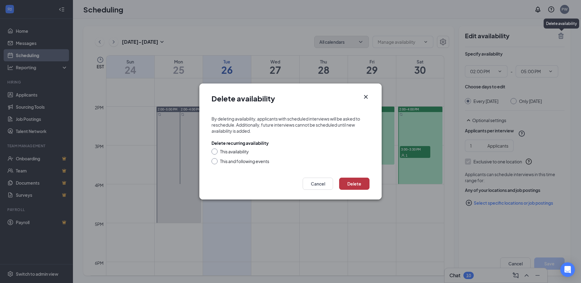
click at [347, 182] on button "Delete" at bounding box center [354, 184] width 30 height 12
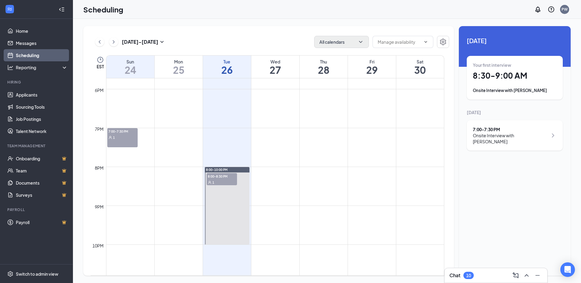
scroll to position [737, 0]
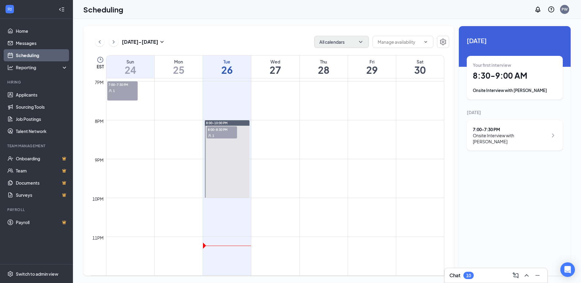
click at [226, 133] on div "1" at bounding box center [222, 136] width 30 height 6
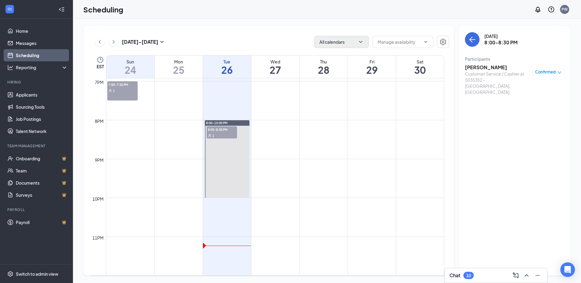
click at [548, 72] on span "Confirmed" at bounding box center [545, 72] width 21 height 6
click at [527, 103] on span "Mark complete" at bounding box center [529, 102] width 30 height 7
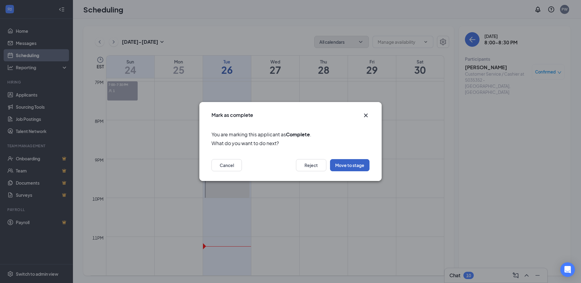
click at [350, 164] on button "Move to stage" at bounding box center [350, 165] width 40 height 12
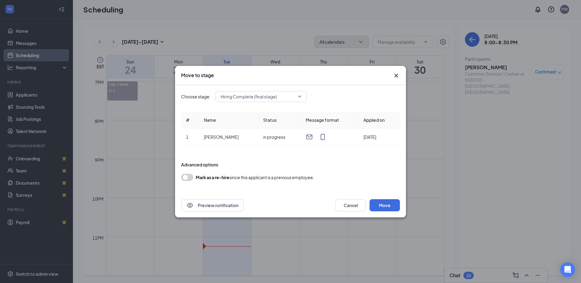
click at [294, 97] on span "Hiring Complete (final stage)" at bounding box center [258, 96] width 75 height 9
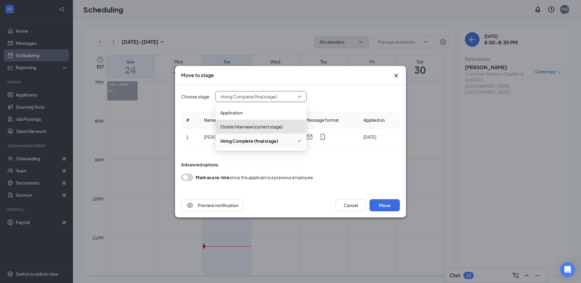
click at [257, 143] on span "Hiring Complete (final stage)" at bounding box center [249, 141] width 58 height 7
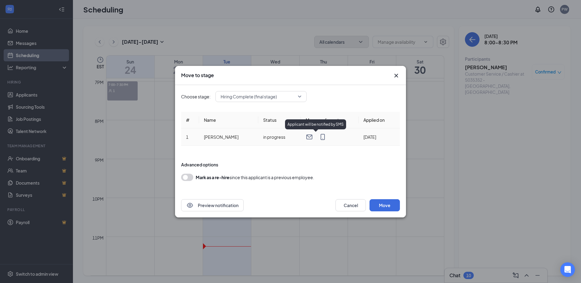
click at [319, 137] on icon "MobileSms" at bounding box center [322, 136] width 7 height 7
click at [384, 204] on button "Move" at bounding box center [385, 205] width 30 height 12
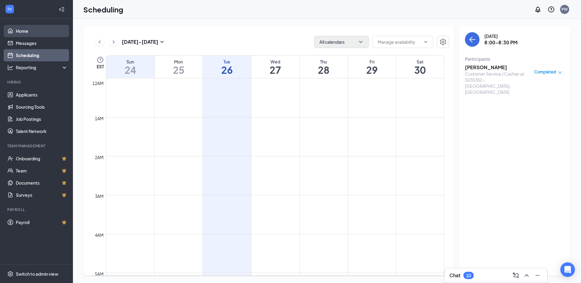
click at [29, 26] on link "Home" at bounding box center [42, 31] width 52 height 12
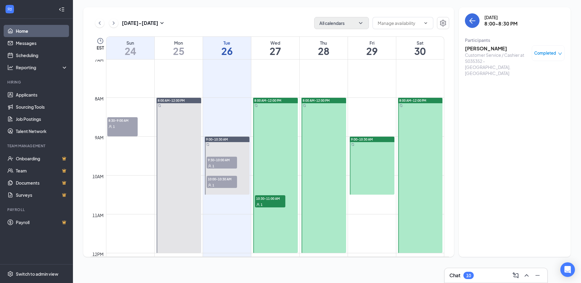
scroll to position [274, 0]
click at [29, 48] on link "Messages" at bounding box center [42, 43] width 52 height 12
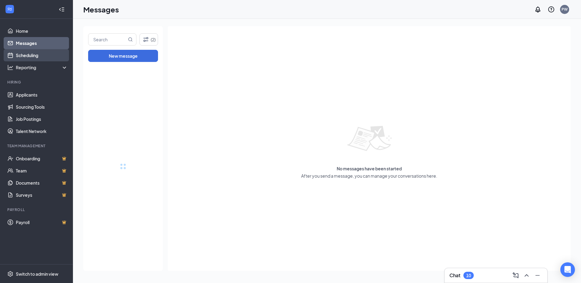
click at [33, 55] on link "Scheduling" at bounding box center [42, 55] width 52 height 12
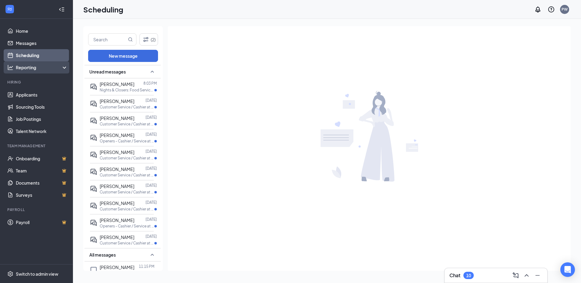
click at [30, 66] on div "Reporting" at bounding box center [42, 67] width 52 height 6
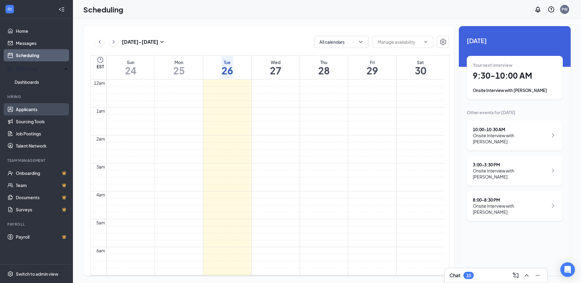
scroll to position [299, 0]
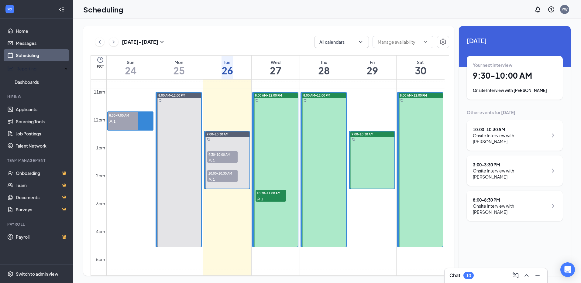
click at [8, 9] on icon "WorkstreamLogo" at bounding box center [10, 9] width 6 height 6
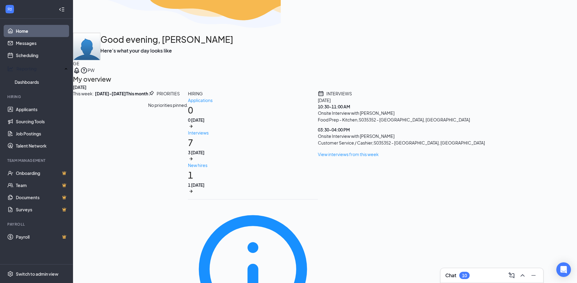
click at [30, 54] on link "Scheduling" at bounding box center [42, 55] width 52 height 12
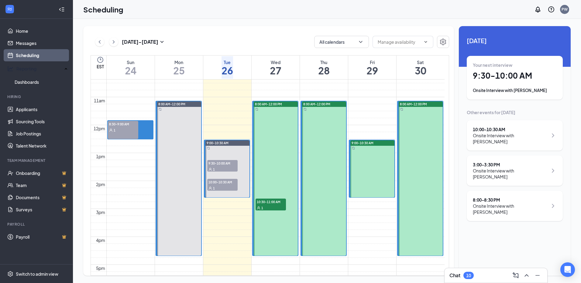
scroll to position [304, 0]
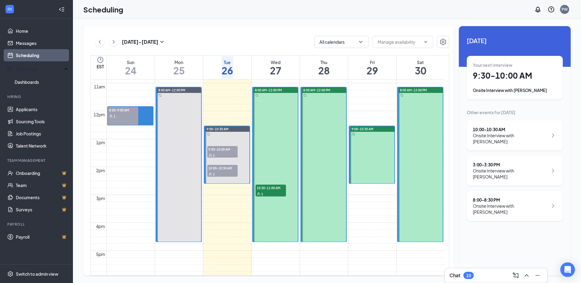
click at [178, 135] on div at bounding box center [179, 165] width 44 height 154
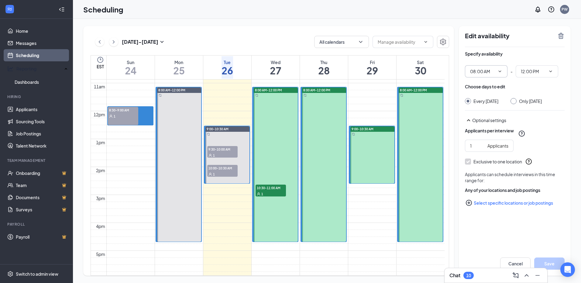
click at [499, 74] on icon "ChevronDown" at bounding box center [500, 71] width 5 height 5
click at [541, 73] on input "12:00 PM" at bounding box center [533, 71] width 25 height 7
click at [525, 57] on div "Specify availability" at bounding box center [515, 57] width 100 height 12
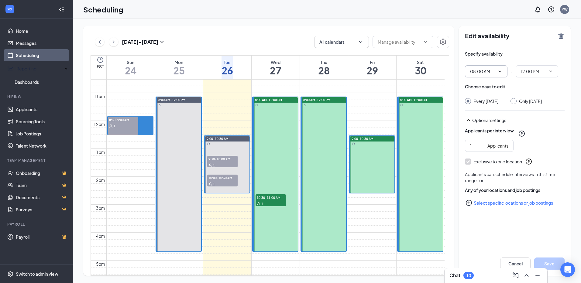
scroll to position [304, 0]
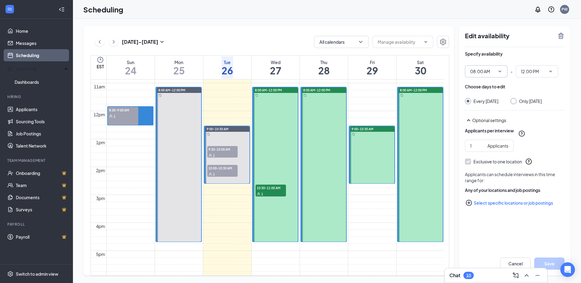
click at [192, 140] on div at bounding box center [179, 165] width 44 height 154
click at [190, 142] on div at bounding box center [179, 165] width 44 height 154
click at [480, 144] on input "2" at bounding box center [477, 146] width 15 height 7
type input "1"
click at [482, 147] on input "1" at bounding box center [477, 146] width 15 height 7
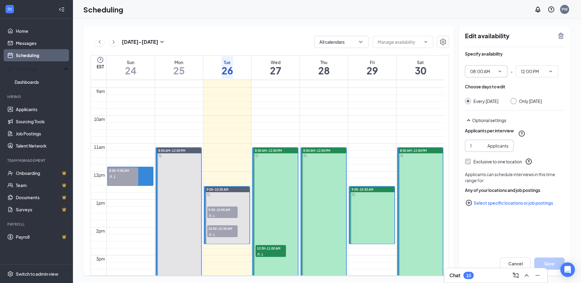
scroll to position [243, 0]
click at [125, 39] on td at bounding box center [275, 35] width 338 height 7
click at [125, 53] on td at bounding box center [275, 49] width 338 height 7
click at [129, 25] on td at bounding box center [275, 21] width 338 height 7
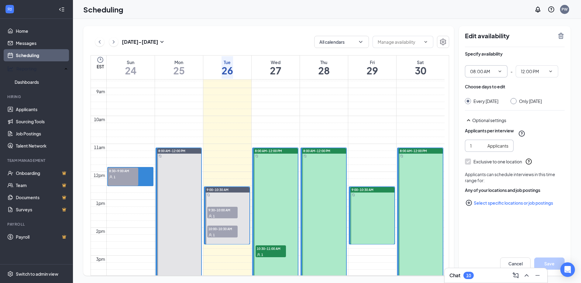
click at [129, 25] on td at bounding box center [275, 21] width 338 height 7
click at [147, 137] on td at bounding box center [275, 133] width 338 height 7
click at [133, 109] on td at bounding box center [275, 105] width 338 height 7
click at [128, 180] on div "8:30-9:00 AM 1" at bounding box center [123, 177] width 30 height 18
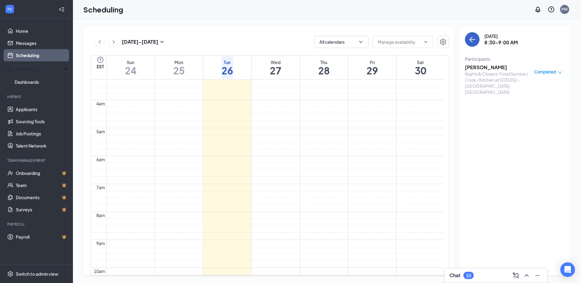
click at [473, 40] on icon "ArrowLeft" at bounding box center [472, 39] width 7 height 7
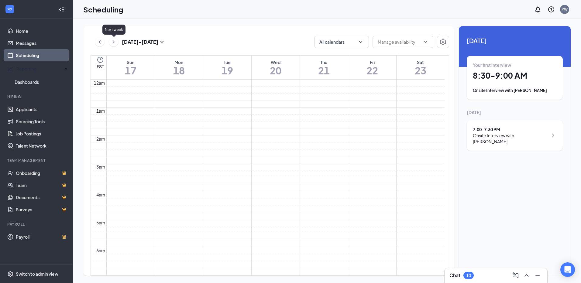
click at [112, 41] on icon "ChevronRight" at bounding box center [114, 41] width 6 height 7
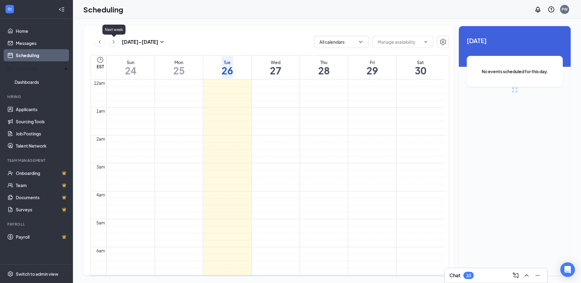
scroll to position [299, 0]
click at [167, 102] on td at bounding box center [275, 98] width 338 height 7
drag, startPoint x: 496, startPoint y: 47, endPoint x: 496, endPoint y: 50, distance: 3.4
click at [496, 47] on div "[DATE] No events scheduled for this day." at bounding box center [515, 66] width 112 height 80
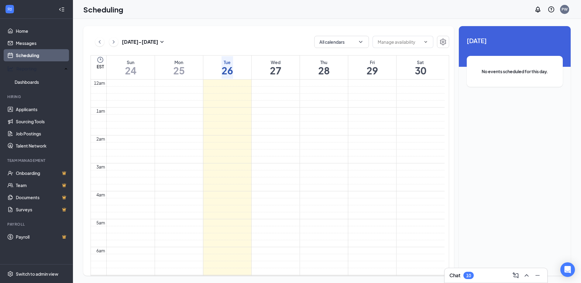
click at [492, 244] on div "Unavailable in basic plan [DATE] No events scheduled for this day." at bounding box center [515, 151] width 112 height 250
click at [500, 74] on span "No events scheduled for this day." at bounding box center [515, 71] width 72 height 7
click at [497, 151] on div "Unavailable in basic plan [DATE] No events scheduled for this day." at bounding box center [515, 151] width 112 height 250
click at [482, 40] on span "[DATE]" at bounding box center [515, 40] width 96 height 9
click at [478, 40] on span "[DATE]" at bounding box center [515, 40] width 96 height 9
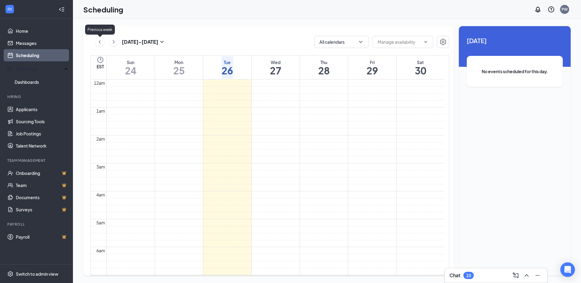
click at [99, 43] on icon "ChevronLeft" at bounding box center [100, 41] width 2 height 3
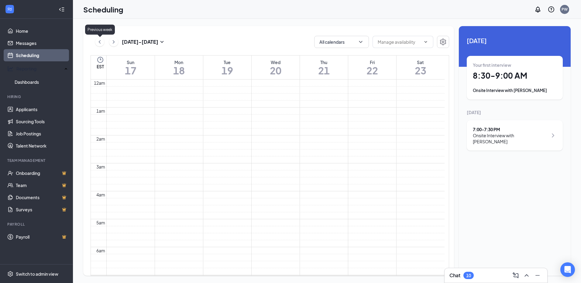
scroll to position [299, 0]
click at [110, 43] on button at bounding box center [113, 41] width 9 height 9
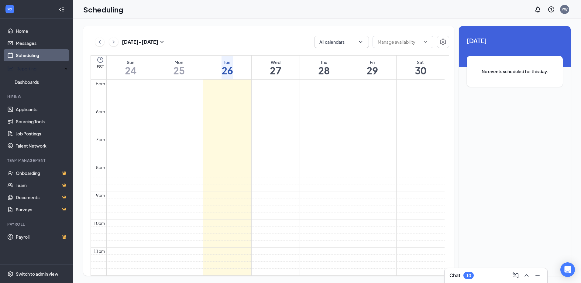
scroll to position [542, 0]
click at [322, 45] on td at bounding box center [275, 41] width 338 height 7
click at [242, 73] on td at bounding box center [275, 69] width 338 height 7
click at [228, 192] on td at bounding box center [275, 188] width 338 height 7
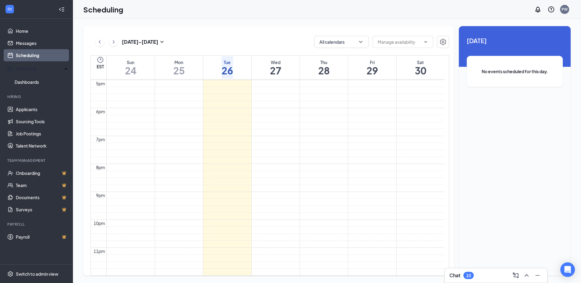
scroll to position [737, 0]
click at [235, 234] on td at bounding box center [275, 237] width 338 height 7
click at [41, 48] on link "Messages" at bounding box center [42, 43] width 52 height 12
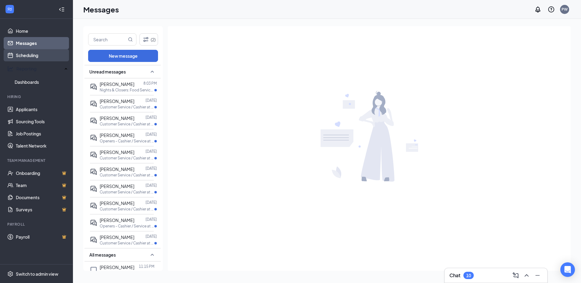
click at [33, 56] on link "Scheduling" at bounding box center [42, 55] width 52 height 12
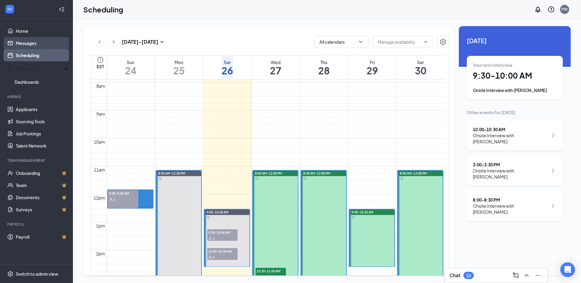
scroll to position [243, 0]
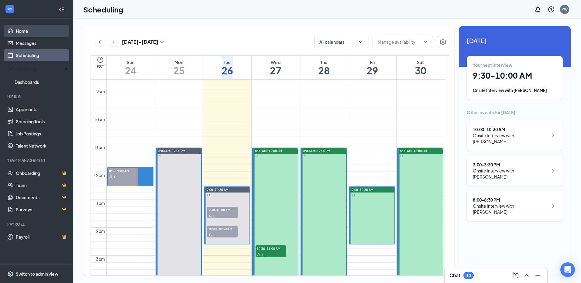
click at [28, 32] on link "Home" at bounding box center [42, 31] width 52 height 12
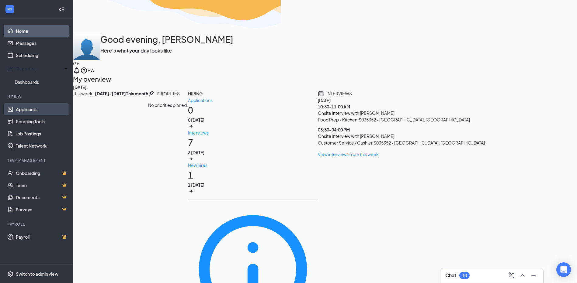
click at [24, 109] on link "Applicants" at bounding box center [42, 109] width 52 height 12
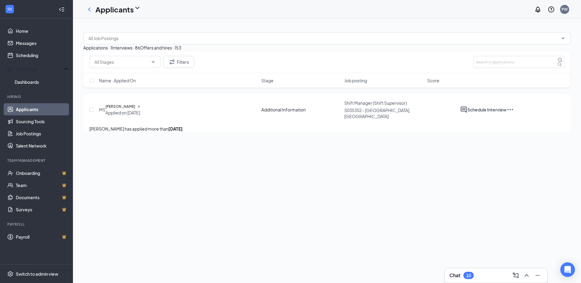
click at [182, 51] on div "Offers and hires · 153" at bounding box center [160, 47] width 41 height 7
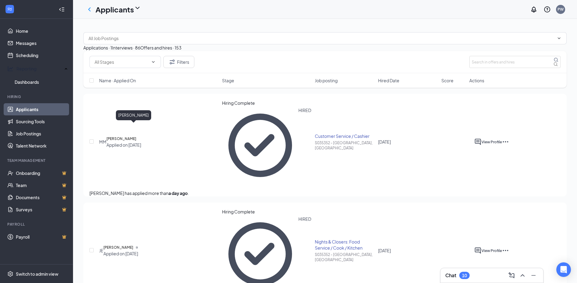
click at [132, 136] on h5 "[PERSON_NAME]" at bounding box center [121, 139] width 30 height 6
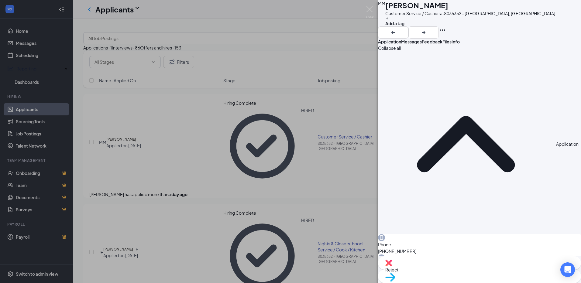
click at [495, 276] on div "Move to stage" at bounding box center [479, 276] width 203 height 13
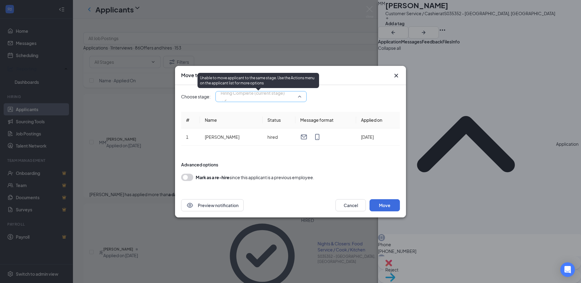
click at [285, 96] on span "Hiring Complete (current stage)" at bounding box center [253, 96] width 64 height 16
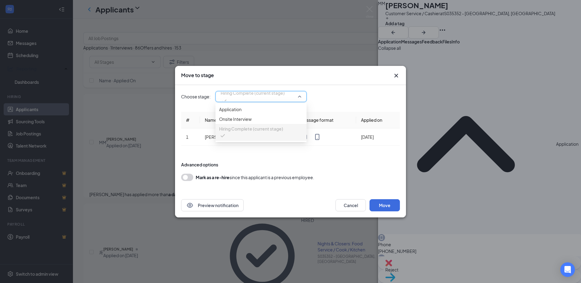
click at [370, 95] on div "Choose stage: Hiring Complete (current stage) 3622354 3622355 Application Onsit…" at bounding box center [290, 96] width 219 height 11
click at [394, 73] on icon "Cross" at bounding box center [396, 75] width 7 height 7
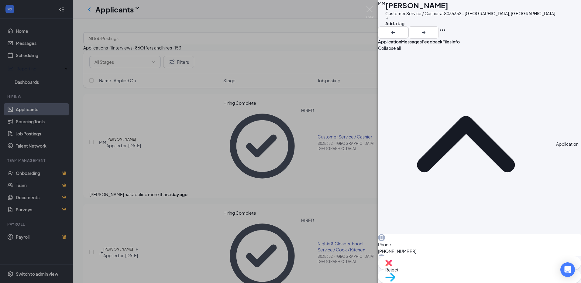
click at [422, 44] on span "Messages" at bounding box center [411, 41] width 21 height 5
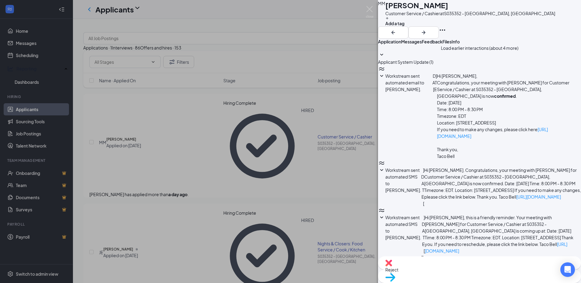
scroll to position [90, 0]
type textarea "Good Evening,"
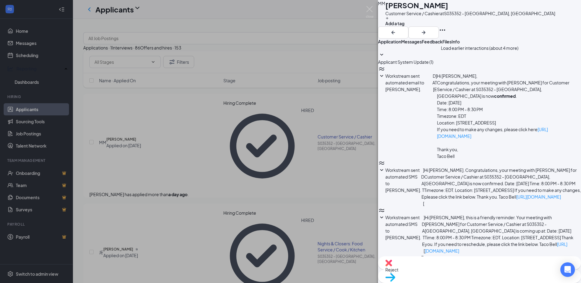
type textarea "Good Evening, We would like to offer you $14.50 to join our team as a closing c…"
drag, startPoint x: 492, startPoint y: 186, endPoint x: 420, endPoint y: 167, distance: 73.9
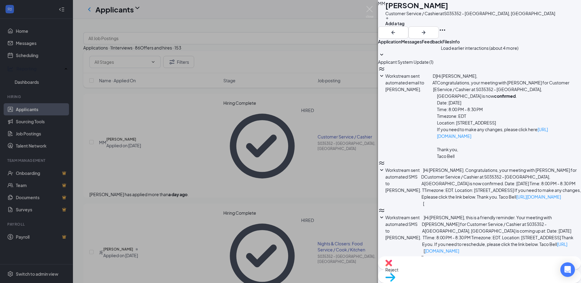
copy span "Good Evening, We would like to offer you $14.50 to join our team as a closing c…"
drag, startPoint x: 488, startPoint y: 186, endPoint x: 487, endPoint y: 177, distance: 8.6
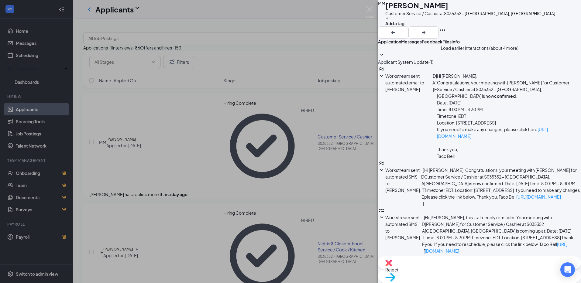
paste textarea "Good Evening, We would like to offer you $14.50 to join our team as a closing c…"
type textarea "Good Evening, We would like to offer you $14.50 to join our team as a closing c…"
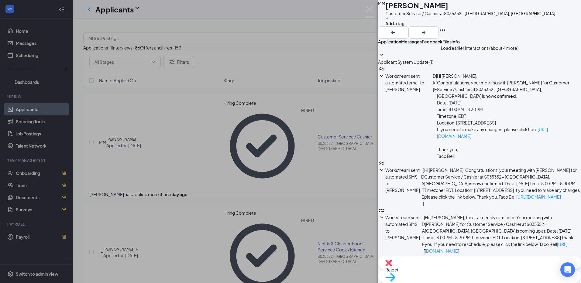
checkbox input "true"
checkbox input "false"
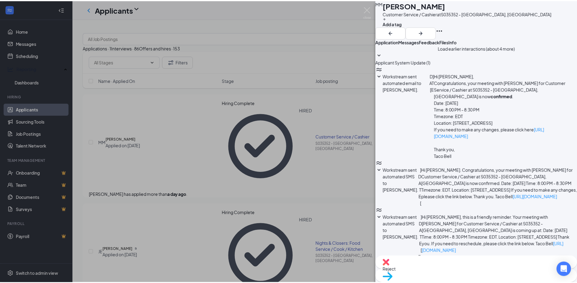
scroll to position [208, 0]
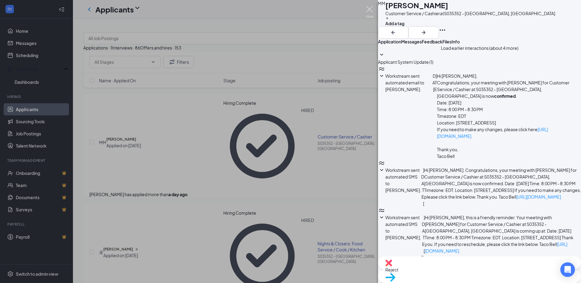
click at [370, 12] on img at bounding box center [370, 12] width 8 height 12
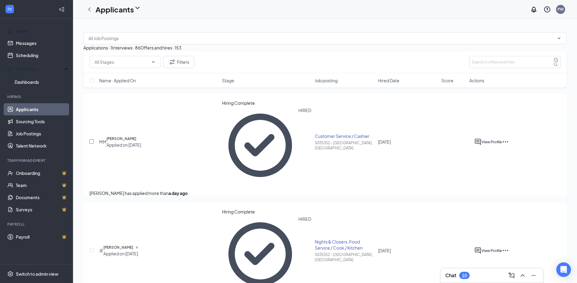
drag, startPoint x: 25, startPoint y: 34, endPoint x: 90, endPoint y: 114, distance: 103.0
click at [25, 34] on link "Home" at bounding box center [42, 31] width 52 height 12
